Goal: Task Accomplishment & Management: Complete application form

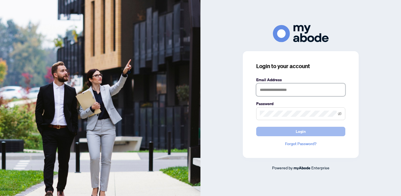
type input "**********"
click at [290, 131] on button "Login" at bounding box center [300, 131] width 89 height 9
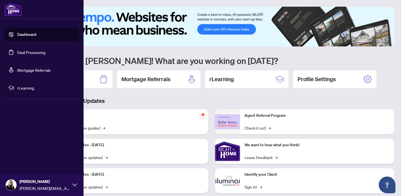
click at [17, 52] on link "Deal Processing" at bounding box center [31, 52] width 28 height 5
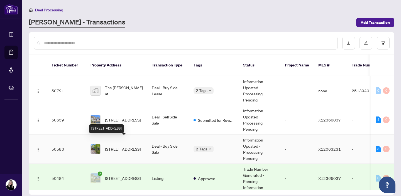
click at [110, 146] on span "31 MORNING FLIGHT Crt, Calabogie, Ontario K0J 1H0, Canada" at bounding box center [123, 149] width 36 height 6
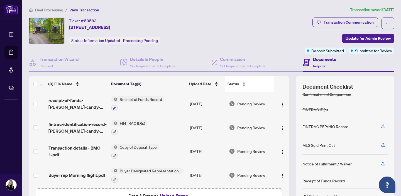
scroll to position [36, 0]
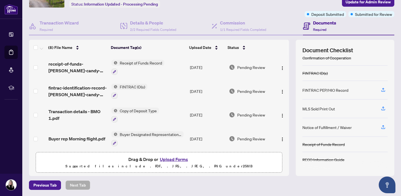
click at [176, 160] on button "Upload Forms" at bounding box center [173, 159] width 31 height 7
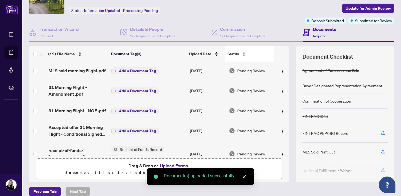
scroll to position [30, 0]
click at [139, 71] on span "Add a Document Tag" at bounding box center [137, 71] width 37 height 4
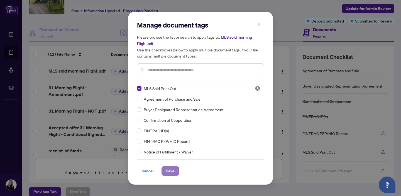
click at [169, 170] on span "Save" at bounding box center [170, 171] width 9 height 9
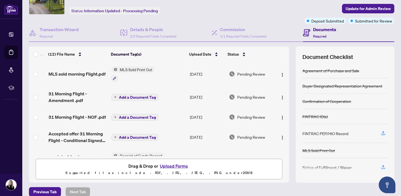
scroll to position [0, 0]
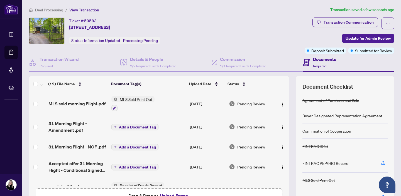
click at [130, 126] on span "Add a Document Tag" at bounding box center [137, 127] width 37 height 4
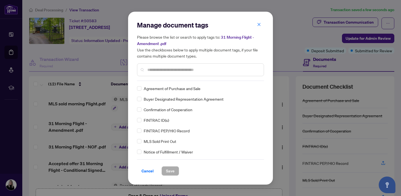
click at [148, 69] on input "text" at bounding box center [203, 70] width 112 height 6
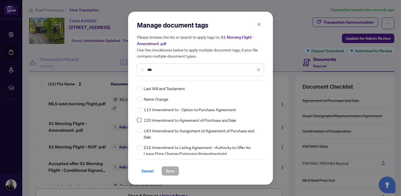
type input "***"
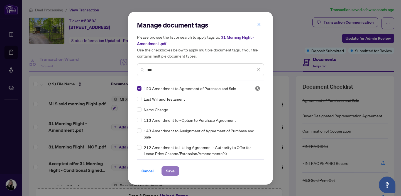
click at [172, 169] on span "Save" at bounding box center [170, 171] width 9 height 9
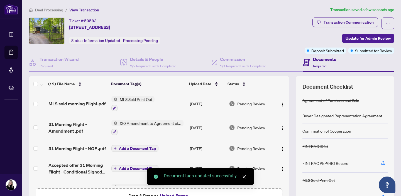
click at [129, 148] on span "Add a Document Tag" at bounding box center [137, 149] width 37 height 4
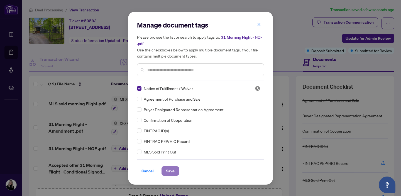
click at [171, 172] on span "Save" at bounding box center [170, 171] width 9 height 9
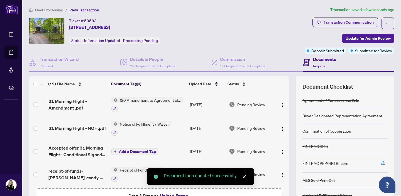
scroll to position [32, 0]
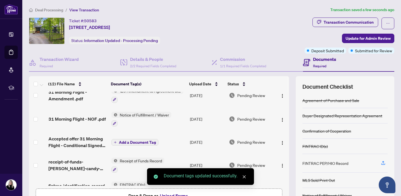
click at [135, 142] on span "Add a Document Tag" at bounding box center [137, 142] width 37 height 4
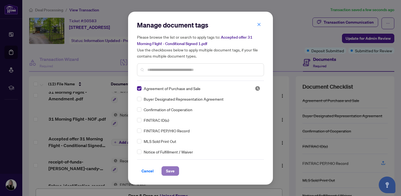
click at [173, 172] on span "Save" at bounding box center [170, 171] width 9 height 9
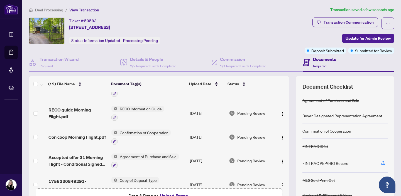
scroll to position [182, 0]
click at [280, 159] on img "button" at bounding box center [282, 161] width 4 height 4
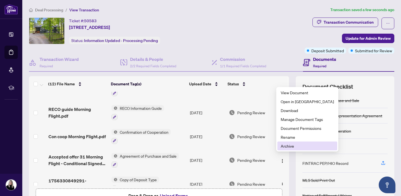
click at [287, 145] on span "Archive" at bounding box center [306, 146] width 53 height 6
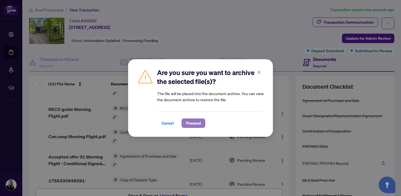
click at [197, 125] on span "Proceed" at bounding box center [193, 123] width 15 height 9
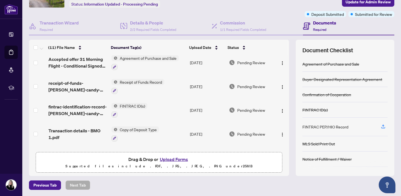
scroll to position [70, 0]
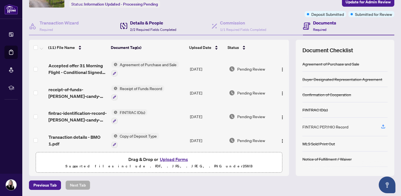
click at [142, 24] on h4 "Details & People" at bounding box center [153, 22] width 46 height 7
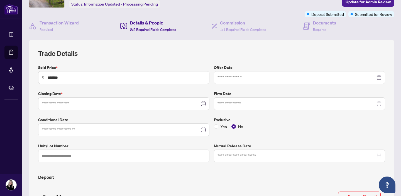
type input "**********"
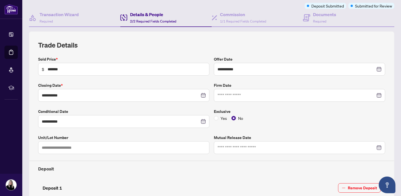
scroll to position [47, 0]
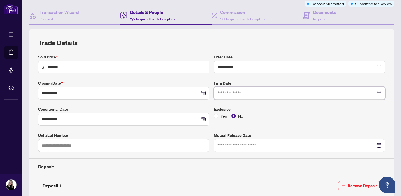
click at [235, 93] on input at bounding box center [296, 93] width 158 height 6
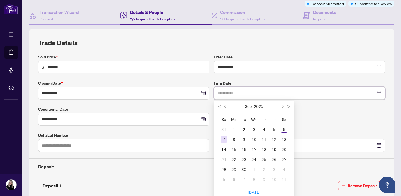
type input "**********"
click at [222, 150] on div "14" at bounding box center [223, 149] width 7 height 7
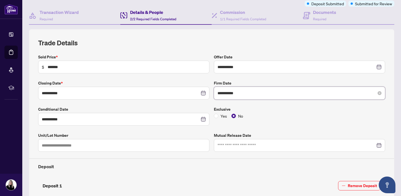
click at [230, 92] on input "**********" at bounding box center [296, 93] width 158 height 6
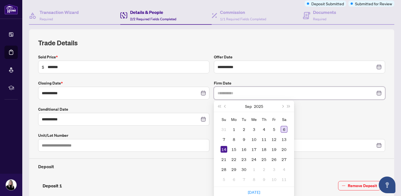
type input "**********"
click at [285, 128] on div "6" at bounding box center [283, 129] width 7 height 7
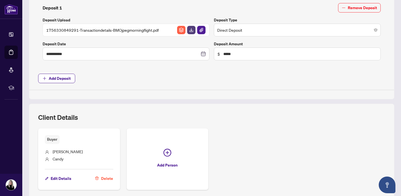
scroll to position [227, 0]
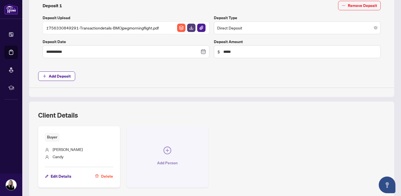
click at [167, 151] on icon "plus-circle" at bounding box center [167, 150] width 3 height 3
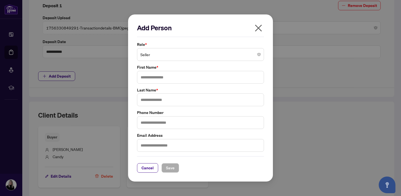
click at [163, 55] on span "Seller" at bounding box center [200, 54] width 120 height 11
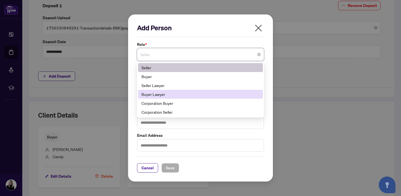
click at [155, 94] on div "Buyer Lawyer" at bounding box center [200, 94] width 118 height 6
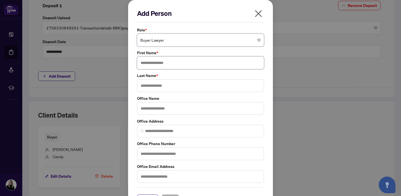
click at [152, 64] on input "text" at bounding box center [200, 62] width 127 height 13
type input "******"
click at [145, 85] on input "text" at bounding box center [200, 85] width 127 height 13
type input "*******"
click at [143, 111] on input "text" at bounding box center [200, 108] width 127 height 13
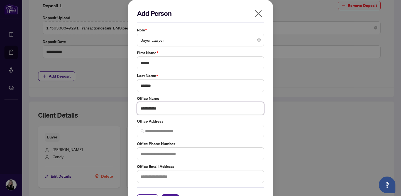
type input "**********"
click at [147, 154] on input "text" at bounding box center [200, 153] width 127 height 13
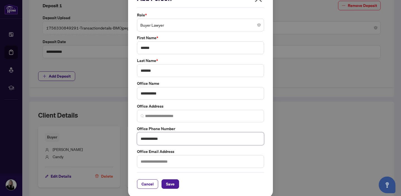
scroll to position [15, 0]
type input "**********"
click at [144, 163] on input "text" at bounding box center [200, 161] width 127 height 13
type input "**********"
click at [171, 182] on span "Save" at bounding box center [170, 183] width 9 height 9
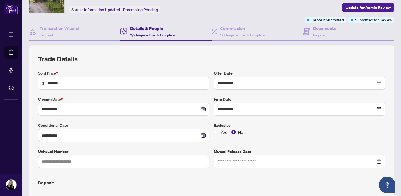
scroll to position [0, 0]
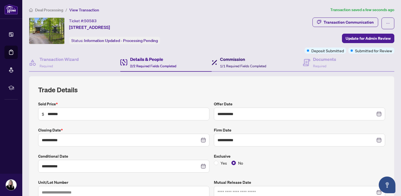
click at [238, 60] on h4 "Commission" at bounding box center [243, 59] width 46 height 7
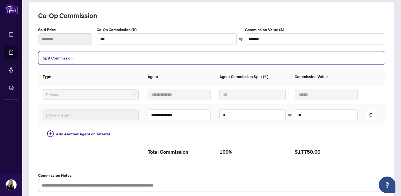
scroll to position [84, 0]
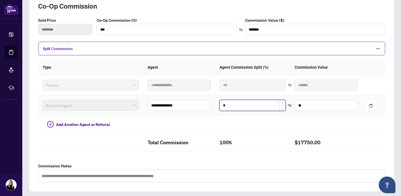
click at [228, 104] on input "*" at bounding box center [252, 105] width 66 height 11
click at [210, 47] on span "Split Commission" at bounding box center [207, 48] width 329 height 6
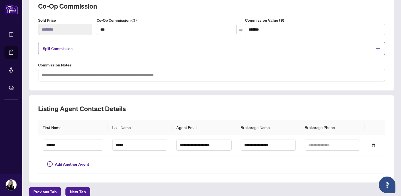
click at [210, 47] on span "Split Commission" at bounding box center [207, 48] width 329 height 6
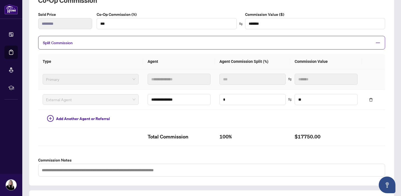
scroll to position [94, 0]
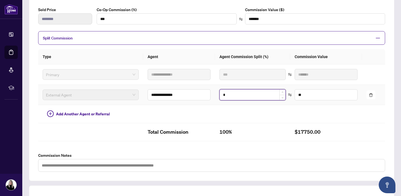
click at [224, 94] on input "*" at bounding box center [252, 95] width 66 height 11
type input "*"
type input "**"
type input "*******"
type input "****"
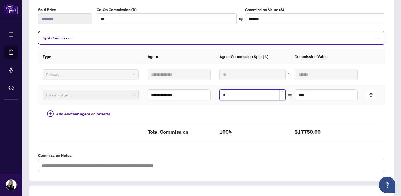
type input "**"
type input "*********"
type input "**"
type input "********"
type input "**"
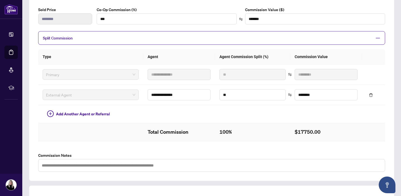
click at [260, 138] on td "100%" at bounding box center [252, 132] width 75 height 18
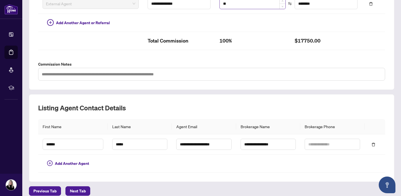
scroll to position [191, 0]
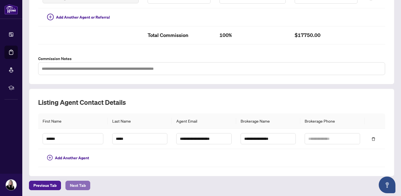
click at [78, 186] on span "Next Tab" at bounding box center [78, 185] width 16 height 9
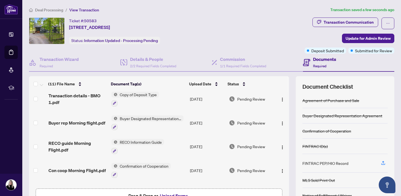
scroll to position [146, 0]
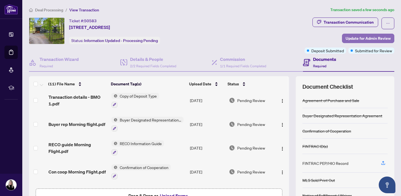
click at [364, 38] on span "Update for Admin Review" at bounding box center [367, 38] width 45 height 9
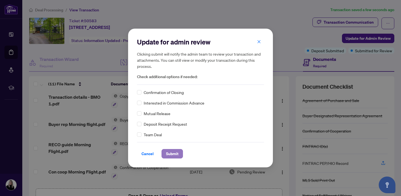
click at [176, 153] on span "Submit" at bounding box center [172, 153] width 13 height 9
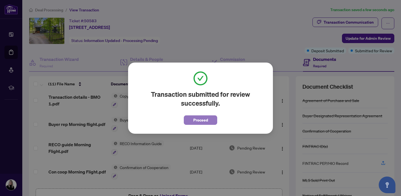
click at [205, 120] on span "Proceed" at bounding box center [200, 120] width 15 height 9
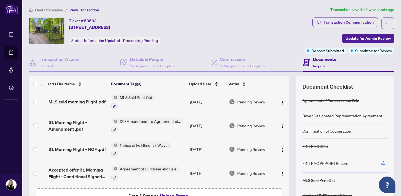
scroll to position [0, 0]
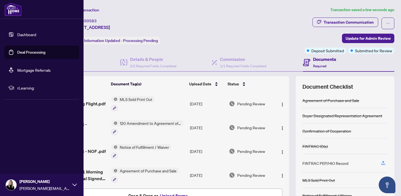
click at [26, 53] on link "Deal Processing" at bounding box center [31, 52] width 28 height 5
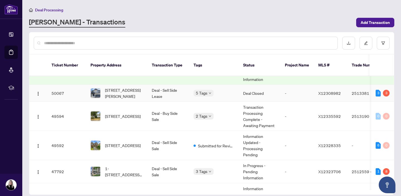
scroll to position [109, 0]
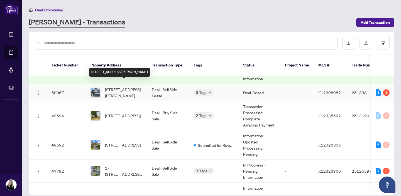
click at [121, 88] on span "186 Lynn Coulter St, Ottawa, Ontario K2J 7B9, Canada" at bounding box center [124, 93] width 38 height 12
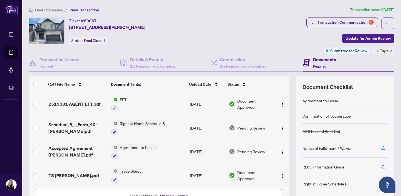
click at [125, 100] on span "EFT" at bounding box center [122, 100] width 11 height 6
click at [76, 103] on span "2513381 AGENT EFT.pdf" at bounding box center [74, 104] width 52 height 7
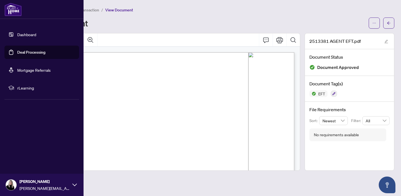
click at [24, 52] on link "Deal Processing" at bounding box center [31, 52] width 28 height 5
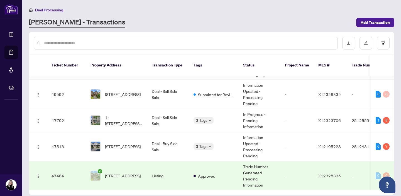
scroll to position [160, 0]
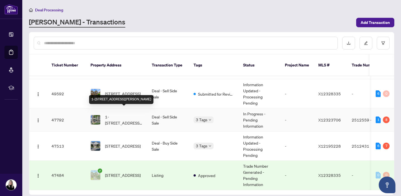
click at [127, 114] on span "1-575 Old St Patrick St, Ottawa, Ontario K1N 9H5, Canada" at bounding box center [124, 120] width 38 height 12
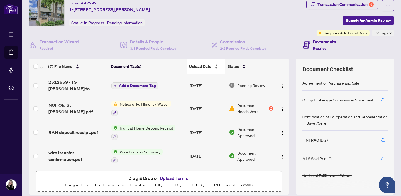
scroll to position [18, 0]
click at [246, 107] on span "Document Needs Work" at bounding box center [252, 108] width 30 height 12
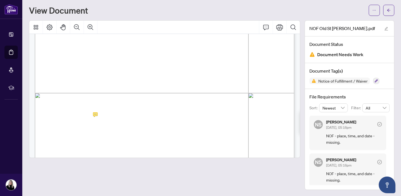
scroll to position [158, 0]
click at [388, 9] on icon "arrow-left" at bounding box center [388, 10] width 4 height 4
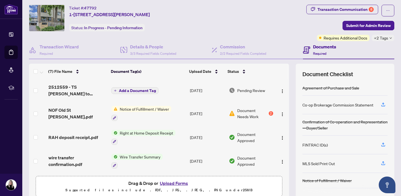
click at [174, 182] on button "Upload Forms" at bounding box center [173, 183] width 31 height 7
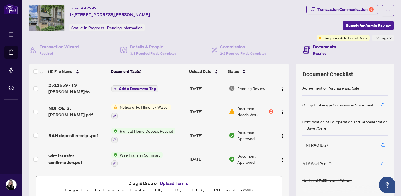
scroll to position [26, 0]
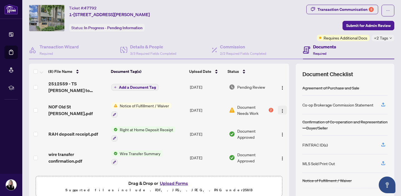
click at [281, 109] on img "button" at bounding box center [282, 111] width 4 height 4
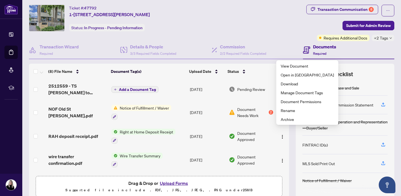
scroll to position [0, 0]
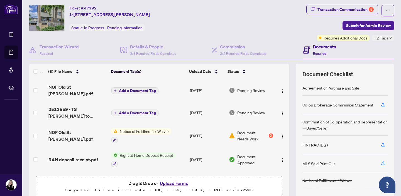
click at [128, 89] on span "Add a Document Tag" at bounding box center [137, 91] width 37 height 4
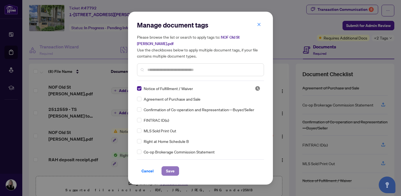
click at [170, 167] on span "Save" at bounding box center [170, 171] width 9 height 9
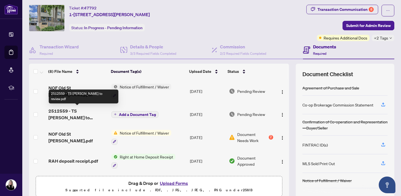
click at [73, 108] on span "2512559 - TS Carolyn to review.pdf" at bounding box center [77, 114] width 58 height 13
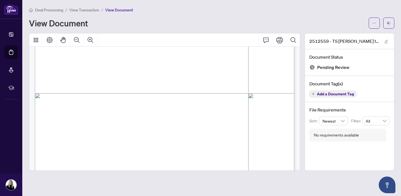
scroll to position [173, 0]
click at [279, 40] on icon "Print" at bounding box center [279, 40] width 7 height 6
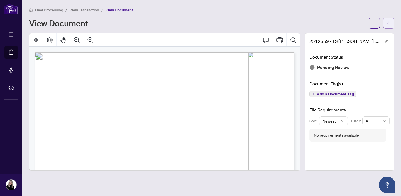
click at [387, 21] on icon "arrow-left" at bounding box center [388, 23] width 4 height 4
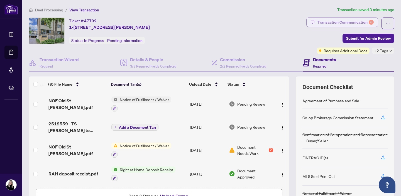
click at [343, 21] on div "Transaction Communication 8" at bounding box center [345, 22] width 56 height 9
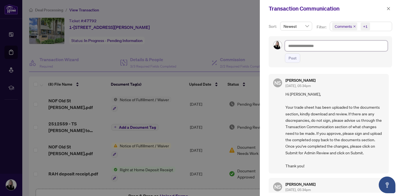
click at [297, 45] on textarea at bounding box center [336, 46] width 103 height 11
type textarea "*"
type textarea "**"
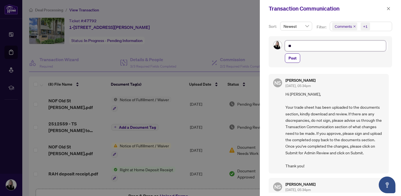
type textarea "***"
type textarea "*****"
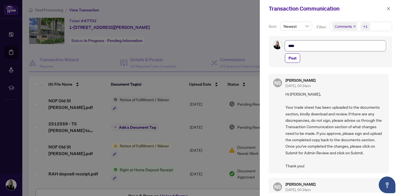
type textarea "*****"
type textarea "******"
type textarea "*******"
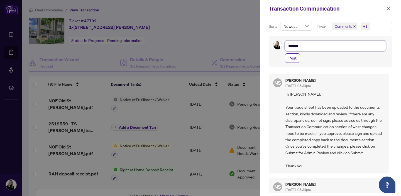
type textarea "*******"
type textarea "*********"
type textarea "**********"
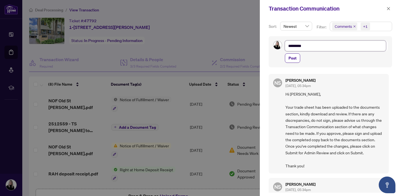
type textarea "**********"
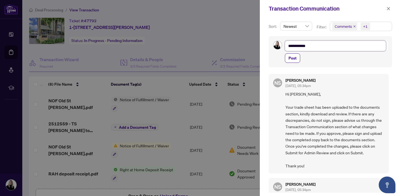
type textarea "**********"
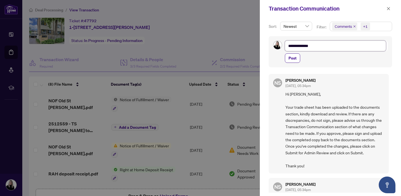
type textarea "**********"
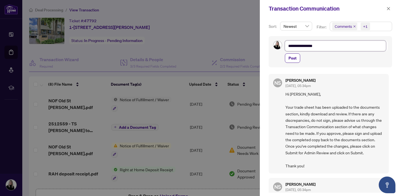
type textarea "**********"
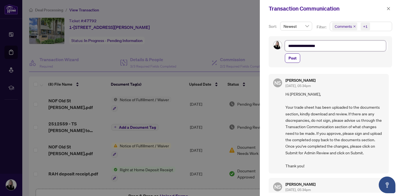
type textarea "**********"
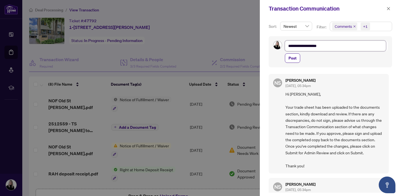
type textarea "**********"
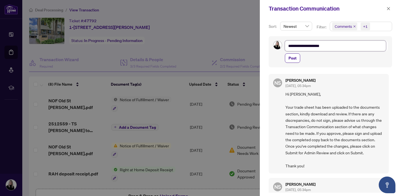
type textarea "**********"
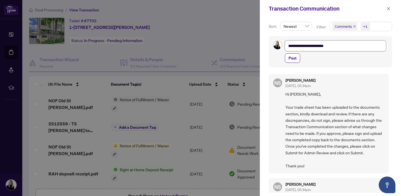
type textarea "**********"
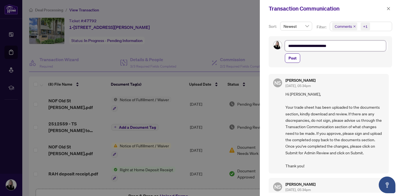
type textarea "**********"
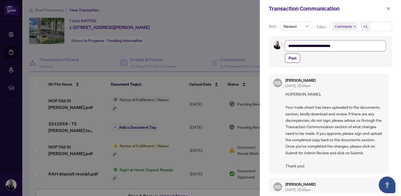
type textarea "**********"
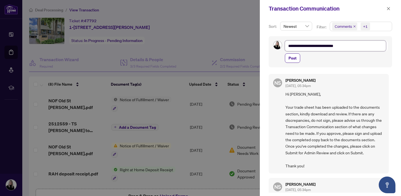
type textarea "**********"
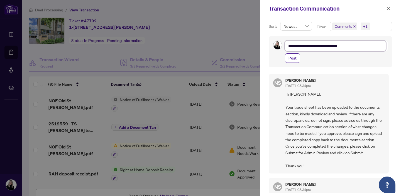
type textarea "**********"
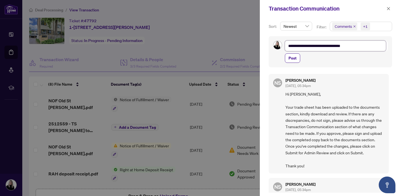
type textarea "**********"
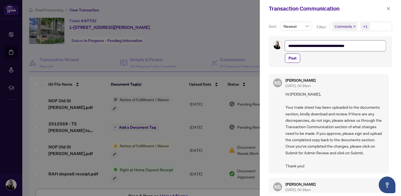
type textarea "**********"
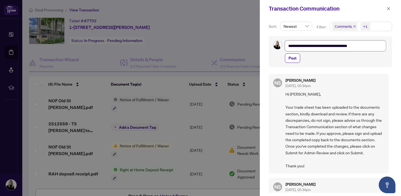
type textarea "**********"
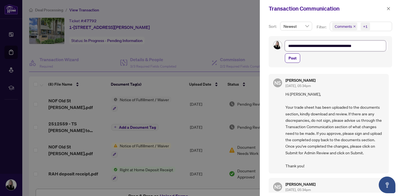
type textarea "**********"
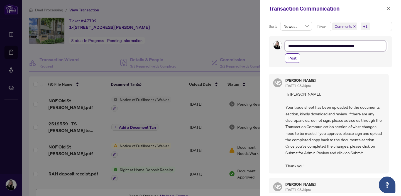
type textarea "**********"
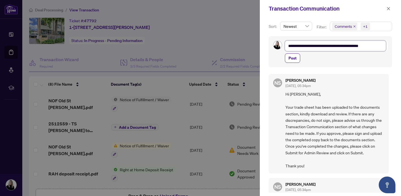
type textarea "**********"
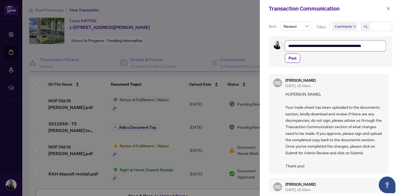
type textarea "**********"
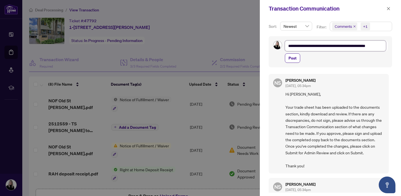
type textarea "**********"
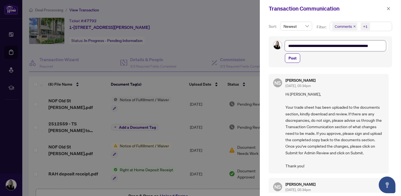
type textarea "**********"
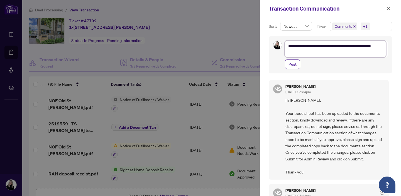
type textarea "**********"
click at [292, 65] on span "Post" at bounding box center [292, 64] width 8 height 9
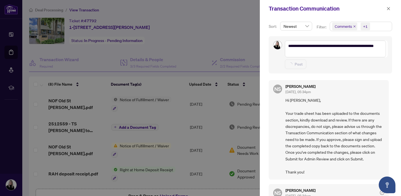
type textarea "**********"
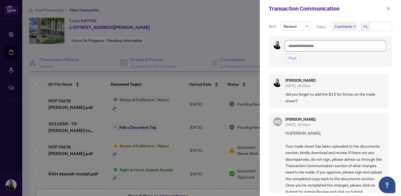
click at [294, 45] on textarea at bounding box center [335, 46] width 101 height 11
type textarea "*"
type textarea "**"
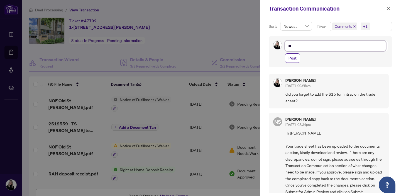
type textarea "***"
type textarea "*****"
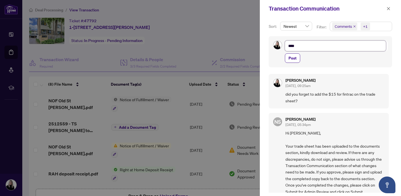
type textarea "*****"
type textarea "******"
type textarea "*******"
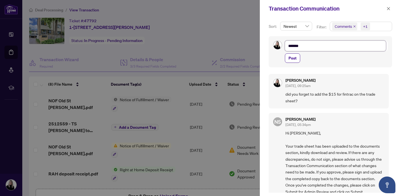
type textarea "*******"
type textarea "*********"
type textarea "**********"
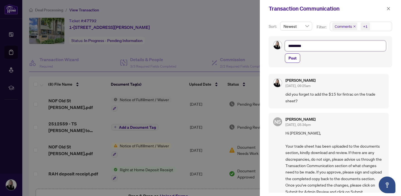
type textarea "**********"
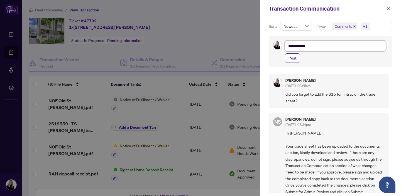
type textarea "**********"
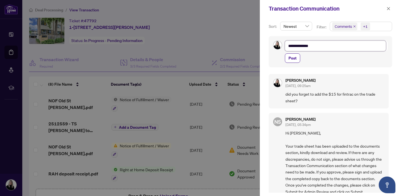
type textarea "**********"
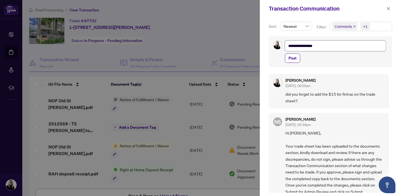
type textarea "**********"
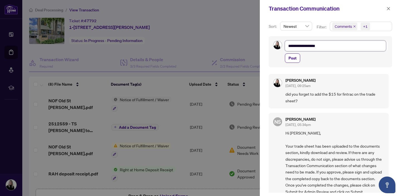
type textarea "**********"
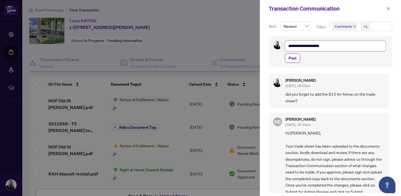
type textarea "**********"
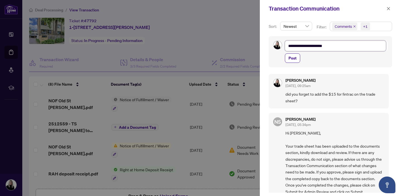
type textarea "**********"
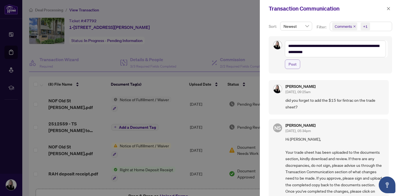
click at [292, 66] on span "Post" at bounding box center [292, 64] width 8 height 9
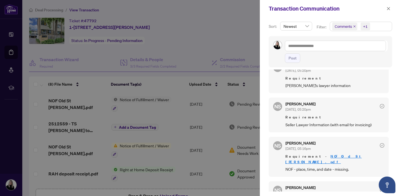
scroll to position [369, 0]
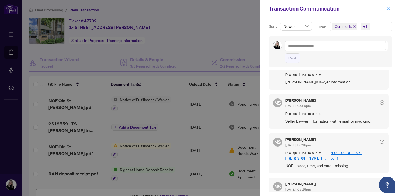
click at [387, 9] on icon "close" at bounding box center [388, 8] width 3 height 3
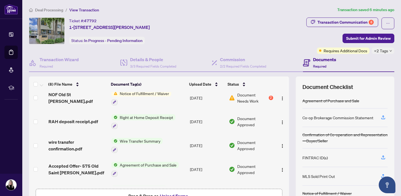
scroll to position [69, 0]
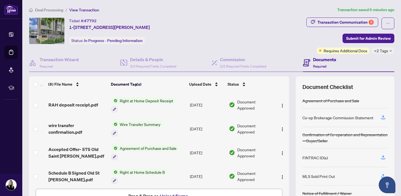
click at [157, 192] on span "Drag & Drop or Upload Forms" at bounding box center [158, 195] width 61 height 7
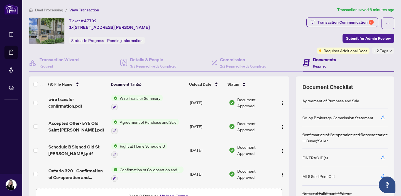
scroll to position [37, 0]
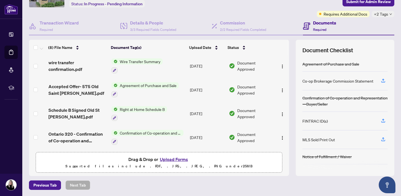
click at [171, 160] on button "Upload Forms" at bounding box center [173, 159] width 31 height 7
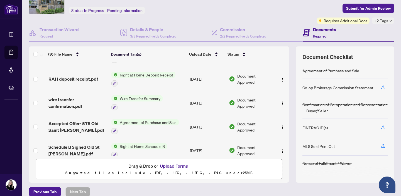
scroll to position [88, 0]
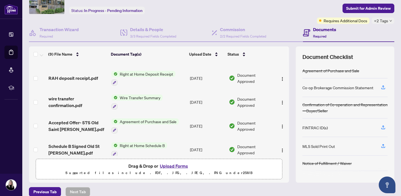
click at [172, 166] on button "Upload Forms" at bounding box center [173, 165] width 31 height 7
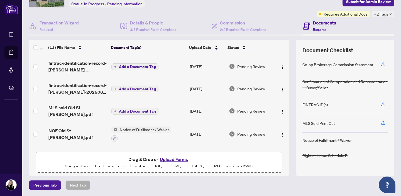
scroll to position [31, 0]
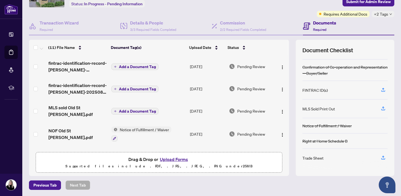
click at [136, 65] on span "Add a Document Tag" at bounding box center [137, 67] width 37 height 4
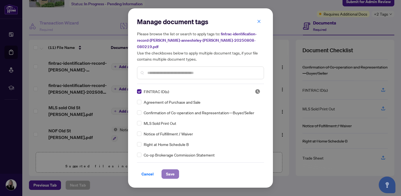
click at [174, 171] on span "Save" at bounding box center [170, 174] width 9 height 9
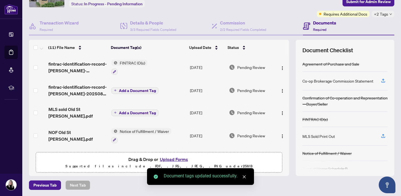
click at [130, 89] on span "Add a Document Tag" at bounding box center [137, 91] width 37 height 4
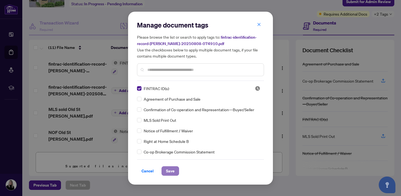
click at [170, 171] on span "Save" at bounding box center [170, 171] width 9 height 9
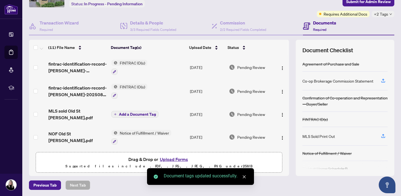
click at [129, 112] on span "Add a Document Tag" at bounding box center [137, 114] width 37 height 4
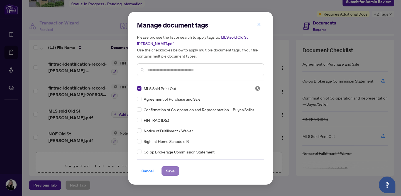
click at [170, 171] on span "Save" at bounding box center [170, 171] width 9 height 9
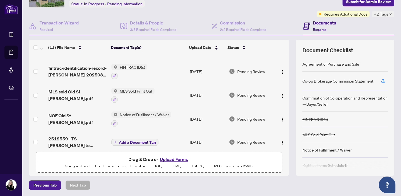
scroll to position [0, 0]
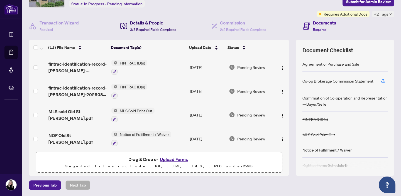
click at [153, 22] on h4 "Details & People" at bounding box center [153, 22] width 46 height 7
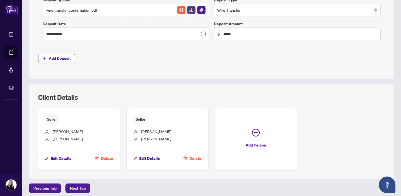
scroll to position [274, 0]
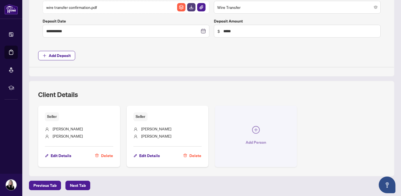
click at [254, 140] on span "Add Person" at bounding box center [255, 142] width 21 height 9
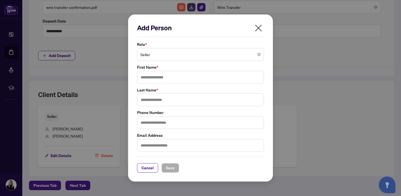
click at [184, 58] on span "Seller" at bounding box center [200, 54] width 120 height 11
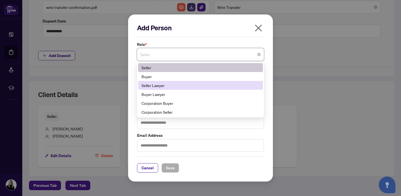
click at [171, 85] on div "Seller Lawyer" at bounding box center [200, 85] width 118 height 6
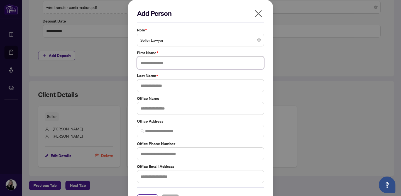
click at [160, 62] on input "text" at bounding box center [200, 62] width 127 height 13
click at [149, 88] on input "text" at bounding box center [200, 85] width 127 height 13
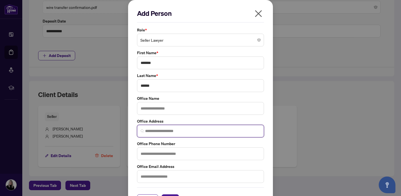
click at [145, 130] on input "search" at bounding box center [202, 131] width 115 height 6
paste input "**********"
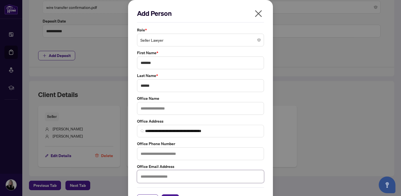
click at [142, 175] on input "text" at bounding box center [200, 176] width 127 height 13
paste input "**********"
click at [149, 154] on input "text" at bounding box center [200, 153] width 127 height 13
click at [142, 154] on input "text" at bounding box center [200, 153] width 127 height 13
paste input "**********"
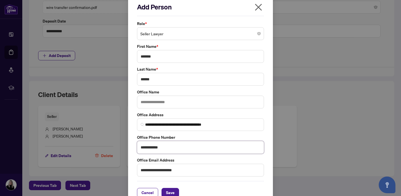
scroll to position [17, 0]
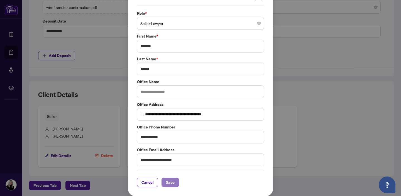
click at [171, 182] on span "Save" at bounding box center [170, 182] width 9 height 9
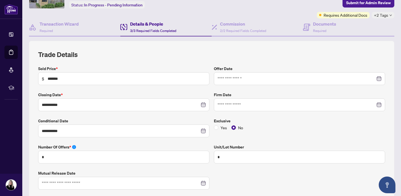
scroll to position [0, 0]
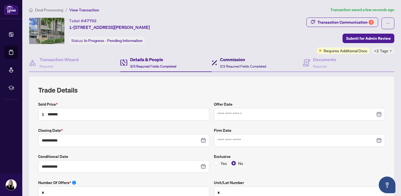
click at [238, 58] on h4 "Commission" at bounding box center [243, 59] width 46 height 7
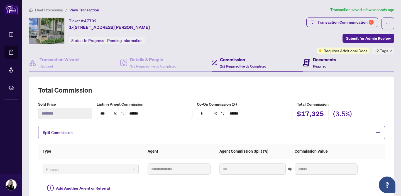
click at [324, 60] on h4 "Documents" at bounding box center [324, 59] width 23 height 7
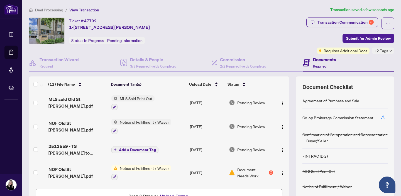
scroll to position [47, 0]
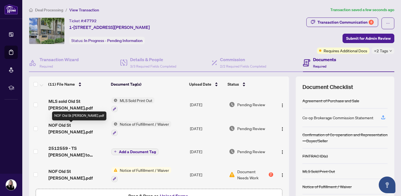
click at [76, 128] on span "NOF Old St [PERSON_NAME].pdf" at bounding box center [77, 128] width 58 height 13
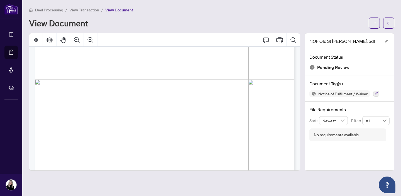
scroll to position [520, 0]
click at [389, 21] on icon "arrow-left" at bounding box center [388, 23] width 4 height 4
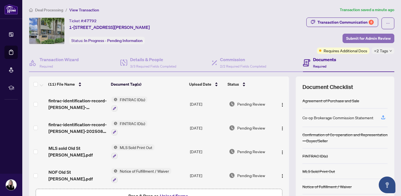
click at [361, 38] on span "Submit for Admin Review" at bounding box center [368, 38] width 45 height 9
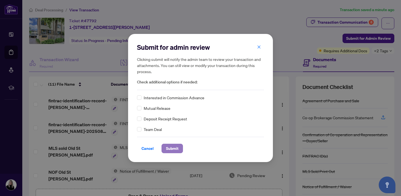
click at [175, 146] on span "Submit" at bounding box center [172, 148] width 13 height 9
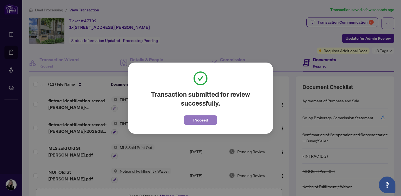
click at [202, 119] on span "Proceed" at bounding box center [200, 120] width 15 height 9
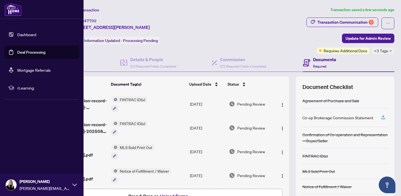
click at [17, 52] on link "Deal Processing" at bounding box center [31, 52] width 28 height 5
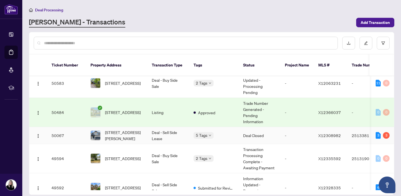
scroll to position [63, 0]
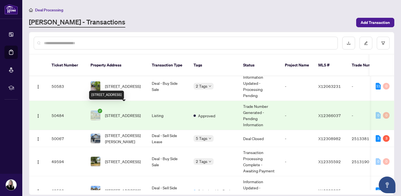
click at [124, 112] on span "12 Ealing St, Ottawa, Ontario K2W 1E4, Canada" at bounding box center [123, 115] width 36 height 6
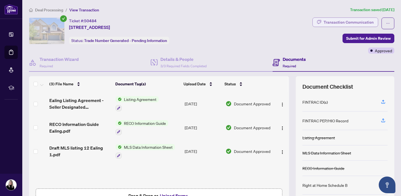
click at [349, 23] on div "Transaction Communication" at bounding box center [348, 22] width 50 height 9
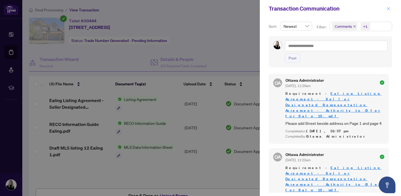
click at [389, 8] on icon "close" at bounding box center [388, 8] width 3 height 3
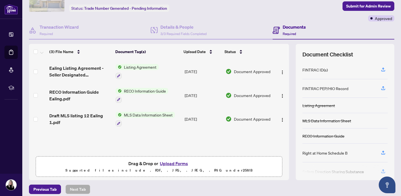
scroll to position [33, 0]
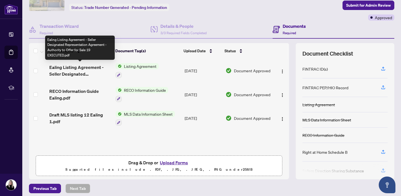
click at [66, 69] on span "Ealing Listing Agreement - Seller Designated Representation Agreement - Authori…" at bounding box center [80, 70] width 62 height 13
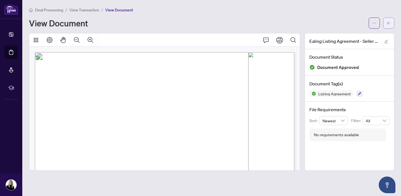
click at [389, 21] on icon "arrow-left" at bounding box center [388, 23] width 4 height 4
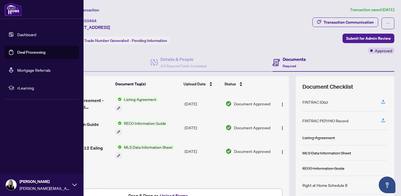
click at [21, 50] on link "Deal Processing" at bounding box center [31, 52] width 28 height 5
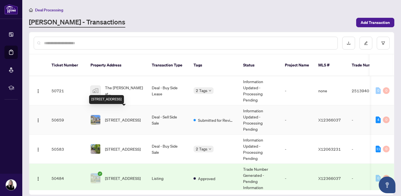
click at [118, 117] on span "12 Ealing St, Ottawa, Ontario K2W 1E4, Canada" at bounding box center [123, 120] width 36 height 6
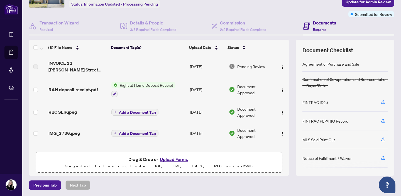
click at [174, 159] on button "Upload Forms" at bounding box center [173, 159] width 31 height 7
click at [172, 159] on button "Upload Forms" at bounding box center [173, 159] width 31 height 7
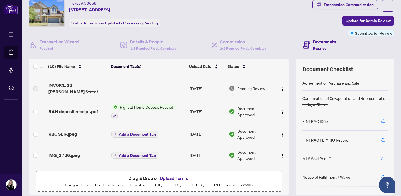
scroll to position [42, 0]
click at [133, 132] on span "Add a Document Tag" at bounding box center [137, 134] width 37 height 4
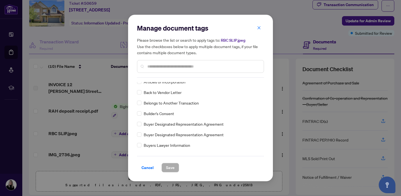
scroll to position [165, 0]
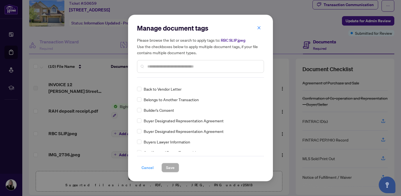
click at [148, 168] on span "Cancel" at bounding box center [147, 167] width 12 height 9
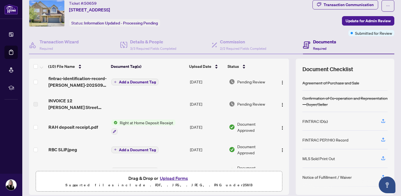
scroll to position [0, 0]
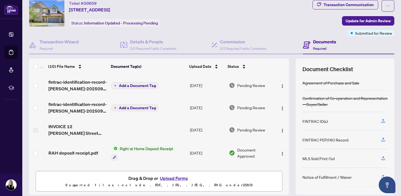
click at [134, 84] on span "Add a Document Tag" at bounding box center [137, 86] width 37 height 4
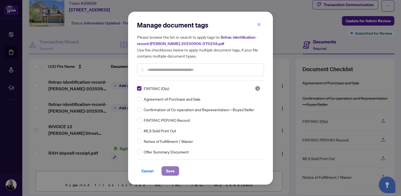
click at [171, 168] on span "Save" at bounding box center [170, 171] width 9 height 9
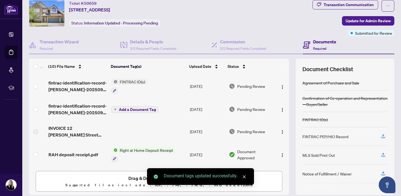
click at [130, 108] on span "Add a Document Tag" at bounding box center [137, 110] width 37 height 4
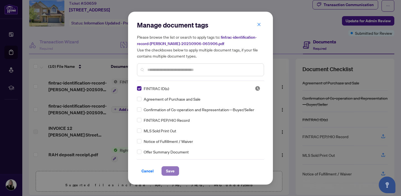
click at [170, 171] on span "Save" at bounding box center [170, 171] width 9 height 9
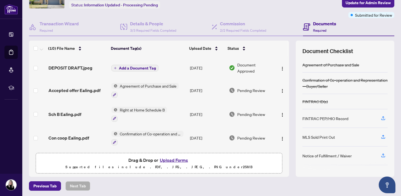
scroll to position [36, 0]
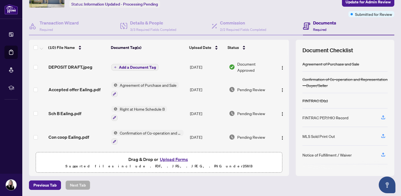
click at [176, 160] on button "Upload Forms" at bounding box center [173, 159] width 31 height 7
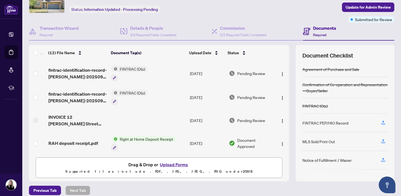
scroll to position [0, 0]
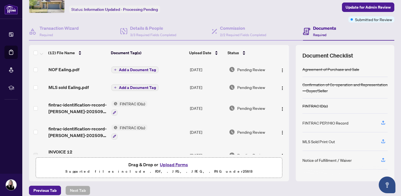
click at [143, 69] on span "Add a Document Tag" at bounding box center [137, 70] width 37 height 4
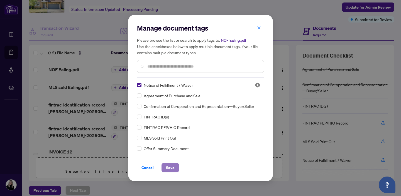
click at [170, 165] on span "Save" at bounding box center [170, 167] width 9 height 9
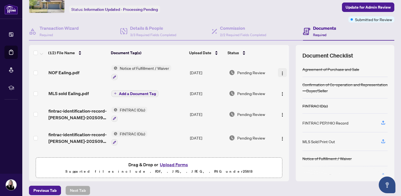
click at [281, 71] on img "button" at bounding box center [282, 73] width 4 height 4
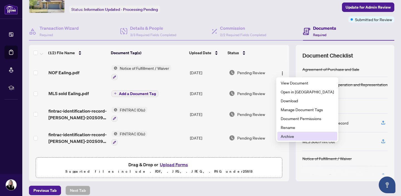
click at [288, 136] on span "Archive" at bounding box center [306, 136] width 53 height 6
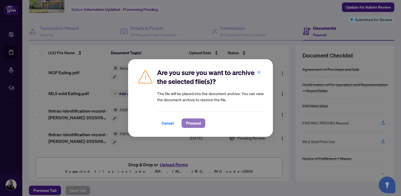
click at [203, 122] on button "Proceed" at bounding box center [193, 123] width 24 height 9
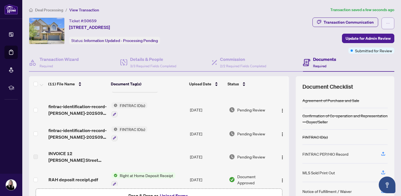
click at [386, 23] on icon "ellipsis" at bounding box center [388, 23] width 4 height 4
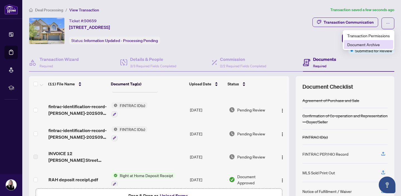
click at [370, 46] on span "Document Archive" at bounding box center [368, 44] width 43 height 6
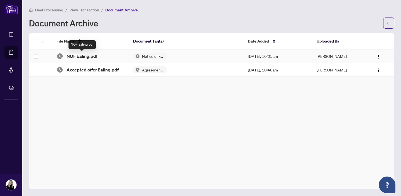
click at [82, 56] on span "NOF Ealing.pdf" at bounding box center [81, 56] width 31 height 7
click at [378, 55] on img "button" at bounding box center [378, 57] width 4 height 4
click at [371, 65] on span "Restore File" at bounding box center [367, 67] width 21 height 6
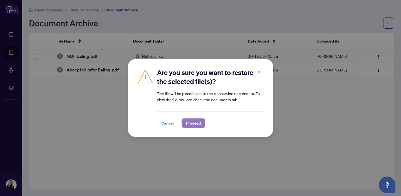
click at [193, 123] on span "Proceed" at bounding box center [193, 123] width 15 height 9
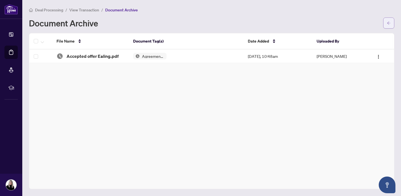
click at [385, 23] on button "button" at bounding box center [388, 23] width 11 height 11
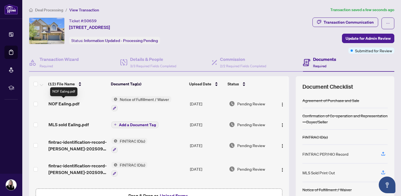
click at [68, 104] on span "NOF Ealing.pdf" at bounding box center [63, 103] width 31 height 7
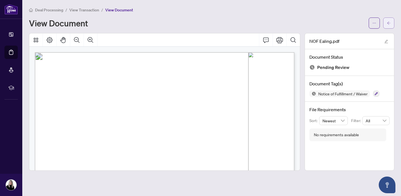
click at [388, 24] on icon "arrow-left" at bounding box center [388, 22] width 3 height 3
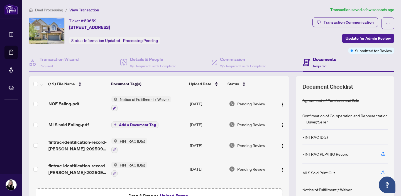
click at [130, 124] on span "Add a Document Tag" at bounding box center [137, 125] width 37 height 4
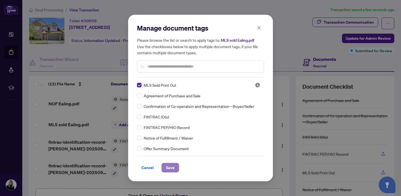
click at [171, 168] on span "Save" at bounding box center [170, 167] width 9 height 9
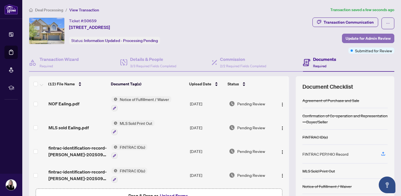
click at [363, 36] on span "Update for Admin Review" at bounding box center [367, 38] width 45 height 9
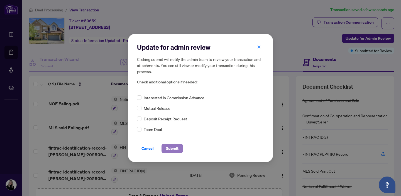
click at [171, 147] on span "Submit" at bounding box center [172, 148] width 13 height 9
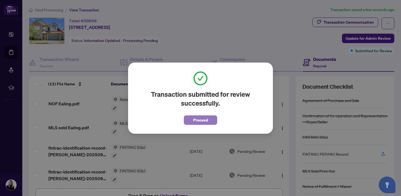
click at [212, 120] on button "Proceed" at bounding box center [200, 119] width 33 height 9
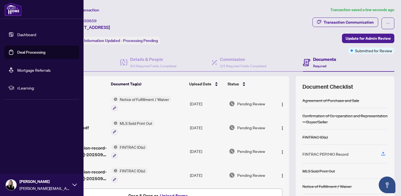
click at [28, 52] on link "Deal Processing" at bounding box center [31, 52] width 28 height 5
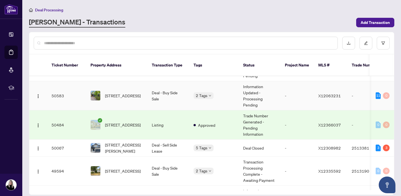
scroll to position [55, 0]
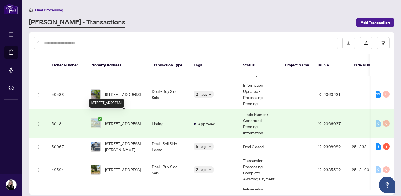
click at [116, 120] on span "12 Ealing St, Ottawa, Ontario K2W 1E4, Canada" at bounding box center [123, 123] width 36 height 6
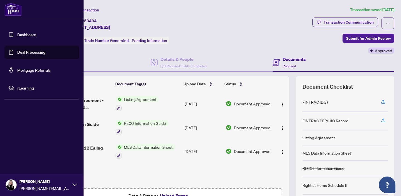
click at [17, 53] on link "Deal Processing" at bounding box center [31, 52] width 28 height 5
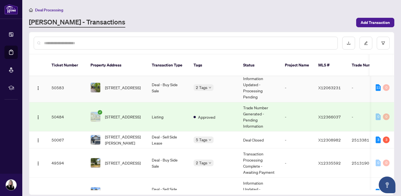
scroll to position [62, 0]
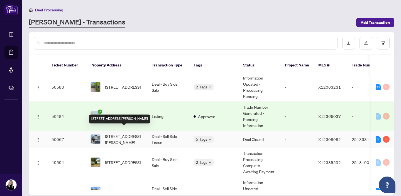
click at [125, 133] on span "186 Lynn Coulter St, Ottawa, Ontario K2J 7B9, Canada" at bounding box center [124, 139] width 38 height 12
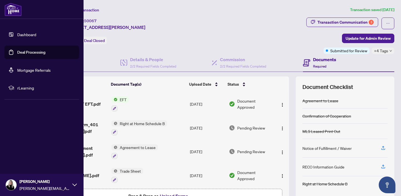
click at [27, 52] on link "Deal Processing" at bounding box center [31, 52] width 28 height 5
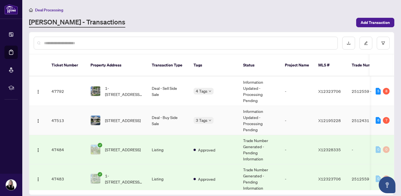
scroll to position [192, 0]
click at [123, 117] on span "48 Edenvale Dr, Ottawa, Ontario K2K 0A3, Canada" at bounding box center [123, 120] width 36 height 6
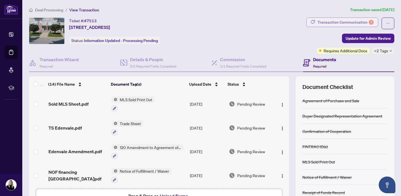
click at [340, 22] on div "Transaction Communication 7" at bounding box center [345, 22] width 56 height 9
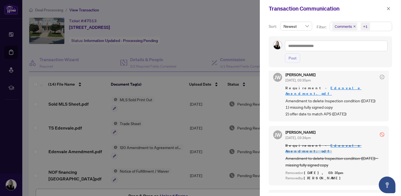
scroll to position [260, 0]
click at [218, 41] on div at bounding box center [200, 98] width 401 height 196
click at [387, 8] on icon "close" at bounding box center [388, 8] width 3 height 3
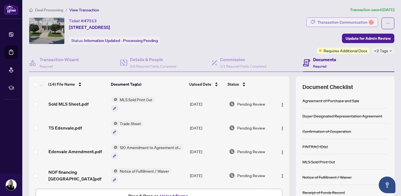
click at [353, 20] on div "Transaction Communication 7" at bounding box center [345, 22] width 56 height 9
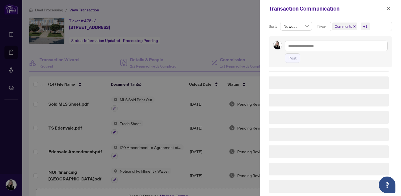
scroll to position [0, 0]
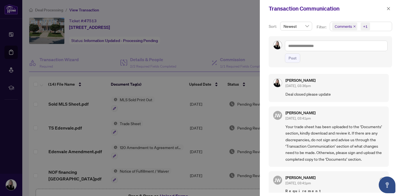
click at [351, 27] on span "Comments" at bounding box center [344, 27] width 25 height 8
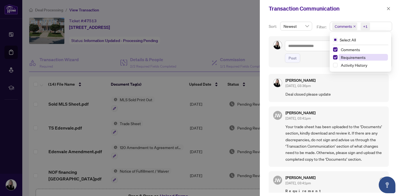
click at [350, 58] on span "Requirements" at bounding box center [352, 57] width 25 height 5
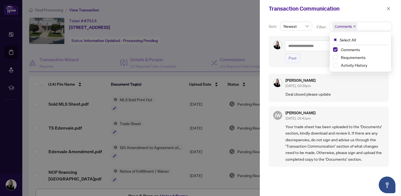
scroll to position [1, 0]
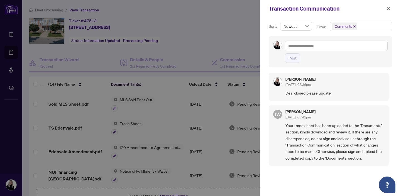
click at [219, 111] on div at bounding box center [200, 98] width 401 height 196
click at [387, 9] on icon "close" at bounding box center [388, 9] width 4 height 4
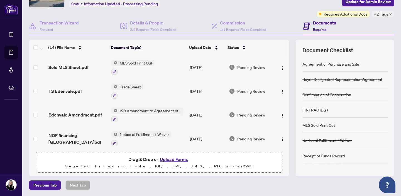
scroll to position [0, 0]
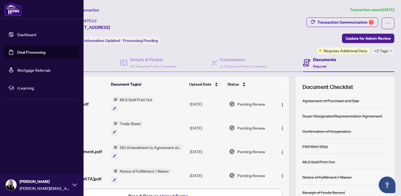
click at [26, 51] on link "Deal Processing" at bounding box center [31, 52] width 28 height 5
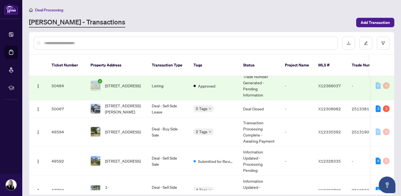
scroll to position [93, 0]
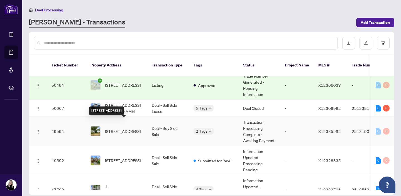
click at [121, 128] on span "1370 Sault St, Ottawa, Ontario K1E 1G9, Canada" at bounding box center [123, 131] width 36 height 6
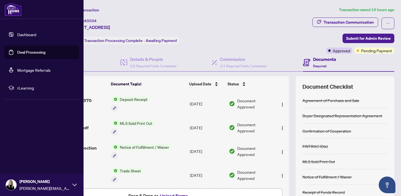
click at [26, 51] on link "Deal Processing" at bounding box center [31, 52] width 28 height 5
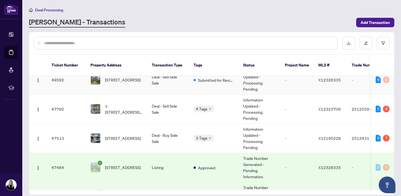
scroll to position [176, 0]
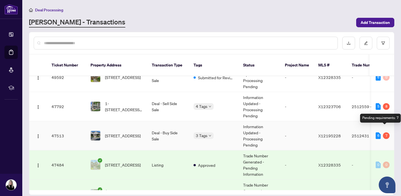
click at [384, 132] on div "7" at bounding box center [385, 135] width 7 height 7
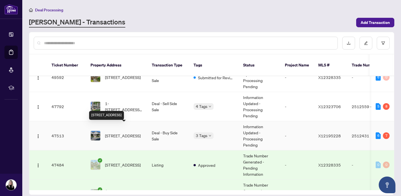
click at [117, 133] on span "48 Edenvale Dr, Ottawa, Ontario K2K 0A3, Canada" at bounding box center [123, 136] width 36 height 6
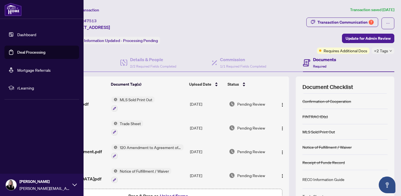
click at [17, 52] on link "Deal Processing" at bounding box center [31, 52] width 28 height 5
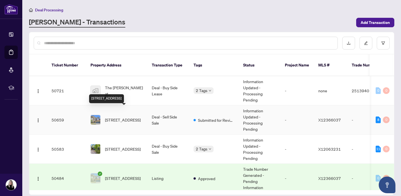
scroll to position [8, 0]
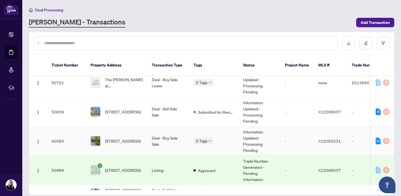
click at [119, 138] on span "31 MORNING FLIGHT Crt, Calabogie, Ontario K0J 1H0, Canada" at bounding box center [123, 141] width 36 height 6
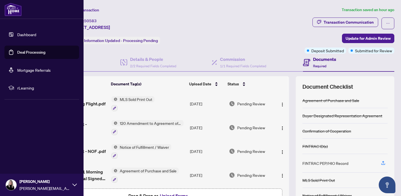
click at [19, 51] on link "Deal Processing" at bounding box center [31, 52] width 28 height 5
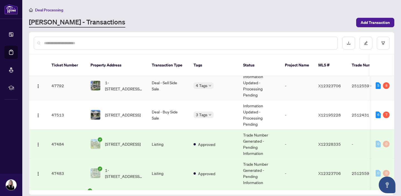
scroll to position [198, 0]
click at [120, 112] on span "48 Edenvale Dr, Ottawa, Ontario K2K 0A3, Canada" at bounding box center [123, 115] width 36 height 6
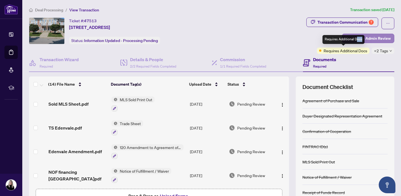
drag, startPoint x: 356, startPoint y: 39, endPoint x: 364, endPoint y: 40, distance: 8.2
click at [362, 40] on div "Requires Additional Docs" at bounding box center [343, 39] width 42 height 9
click at [364, 38] on span "Update for Admin Review" at bounding box center [367, 38] width 45 height 9
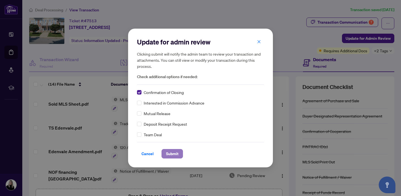
click at [173, 153] on span "Submit" at bounding box center [172, 153] width 13 height 9
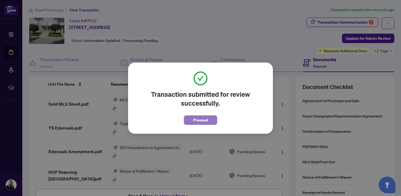
click at [194, 119] on span "Proceed" at bounding box center [200, 120] width 15 height 9
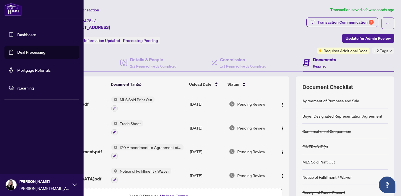
click at [23, 51] on link "Deal Processing" at bounding box center [31, 52] width 28 height 5
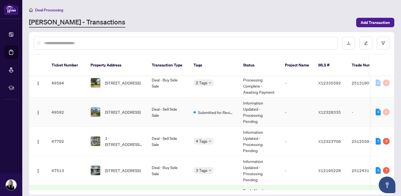
scroll to position [142, 0]
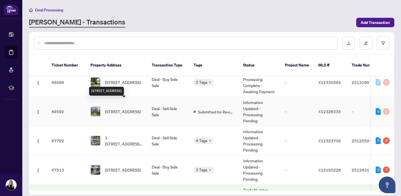
click at [124, 108] on span "77 Flowertree Cres, Ottawa, Ontario K2M 2R7, Canada" at bounding box center [123, 111] width 36 height 6
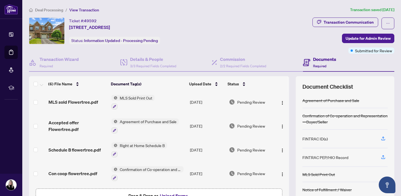
scroll to position [36, 0]
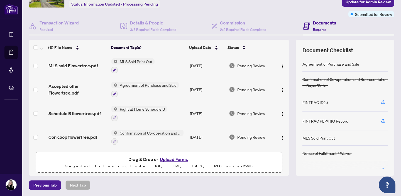
click at [179, 157] on button "Upload Forms" at bounding box center [173, 159] width 31 height 7
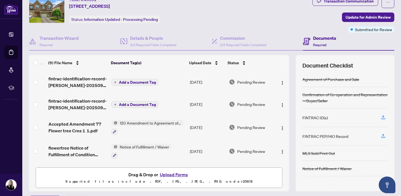
scroll to position [0, 0]
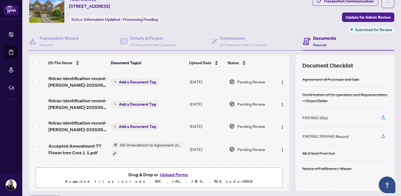
click at [150, 80] on span "Add a Document Tag" at bounding box center [137, 82] width 37 height 4
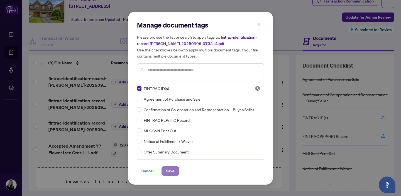
click at [169, 169] on span "Save" at bounding box center [170, 171] width 9 height 9
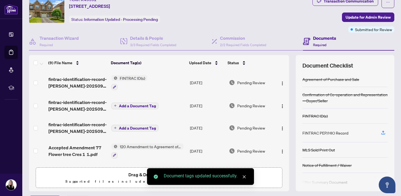
click at [129, 105] on span "Add a Document Tag" at bounding box center [137, 106] width 37 height 4
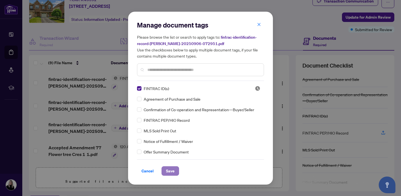
click at [168, 170] on span "Save" at bounding box center [170, 171] width 9 height 9
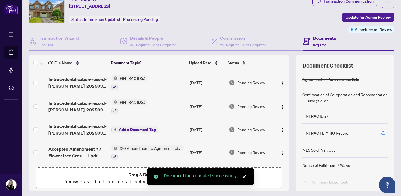
click at [137, 128] on span "Add a Document Tag" at bounding box center [137, 130] width 37 height 4
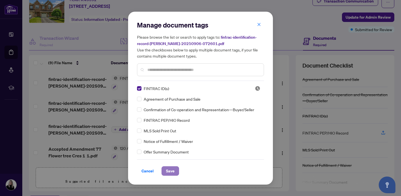
click at [167, 169] on span "Save" at bounding box center [170, 171] width 9 height 9
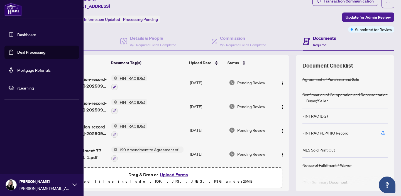
click at [17, 50] on link "Deal Processing" at bounding box center [31, 52] width 28 height 5
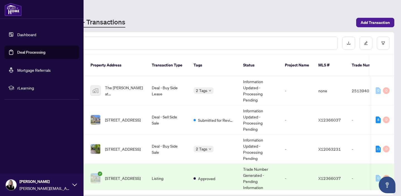
click at [17, 51] on link "Deal Processing" at bounding box center [31, 52] width 28 height 5
click at [22, 51] on link "Deal Processing" at bounding box center [31, 52] width 28 height 5
click at [29, 51] on link "Deal Processing" at bounding box center [31, 52] width 28 height 5
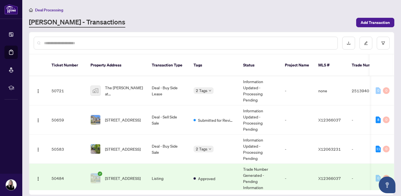
click at [102, 46] on div at bounding box center [186, 43] width 304 height 13
click at [96, 40] on input "text" at bounding box center [188, 43] width 289 height 6
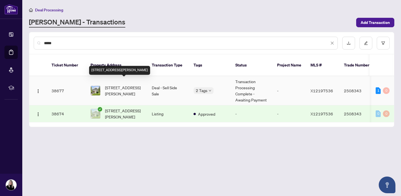
click at [116, 85] on span "110 Clegg St, Ottawa, Ontario K1S 0H9, Canada" at bounding box center [124, 91] width 38 height 12
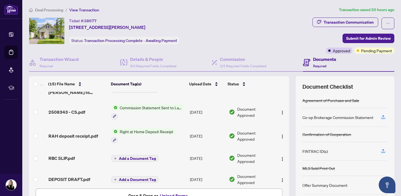
scroll to position [158, 0]
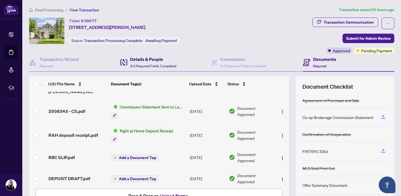
click at [153, 58] on h4 "Details & People" at bounding box center [153, 59] width 46 height 7
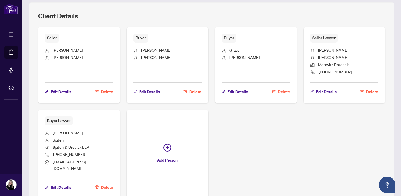
scroll to position [356, 0]
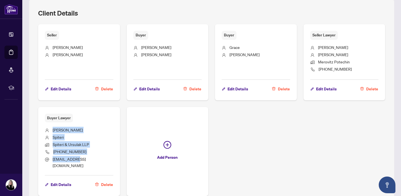
drag, startPoint x: 82, startPoint y: 159, endPoint x: 49, endPoint y: 131, distance: 43.8
click at [49, 131] on ul "Chris Spiteri Spiteri Spiteri & Ursulak LLP 613-563-1010 css@sulaw.ca" at bounding box center [79, 146] width 68 height 49
copy ul "Chris Spiteri Spiteri Spiteri & Ursulak LLP 613-563-1010 css@sulaw.ca"
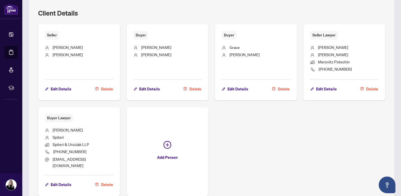
click at [248, 149] on div "Seller Susan McDougall Edit Details Delete Buyer Samual Campbell Edit Details D…" at bounding box center [211, 110] width 347 height 172
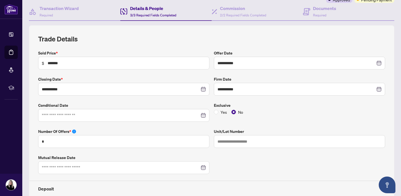
scroll to position [0, 0]
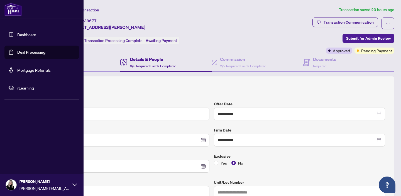
click at [17, 53] on link "Deal Processing" at bounding box center [31, 52] width 28 height 5
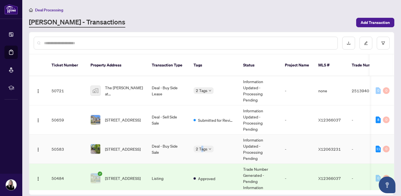
click at [202, 141] on body "Dashboard Deal Processing Mortgage Referrals rLearning Carolyn Bradley carolyn@…" at bounding box center [200, 98] width 401 height 196
click at [144, 140] on td "31 MORNING FLIGHT Crt, Calabogie, Ontario K0J 1H0, Canada" at bounding box center [116, 149] width 61 height 29
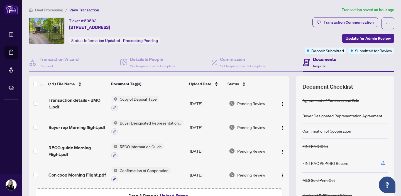
scroll to position [167, 0]
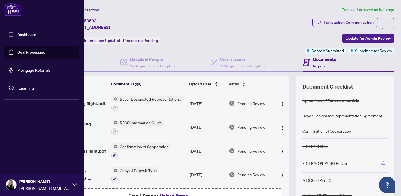
click at [23, 52] on link "Deal Processing" at bounding box center [31, 52] width 28 height 5
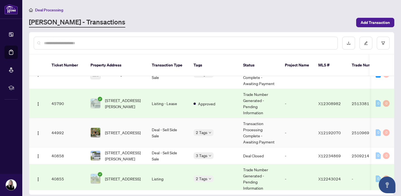
scroll to position [360, 0]
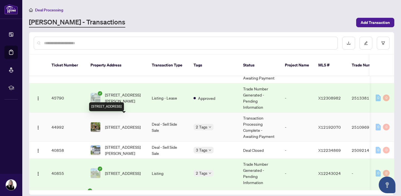
click at [131, 124] on span "19 Tuscan Private, Ottawa, Ontario K1R 1C6, Canada" at bounding box center [123, 127] width 36 height 6
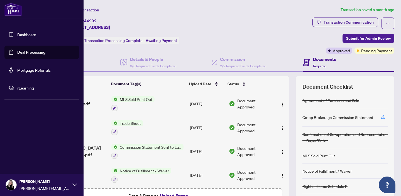
click at [26, 54] on link "Deal Processing" at bounding box center [31, 52] width 28 height 5
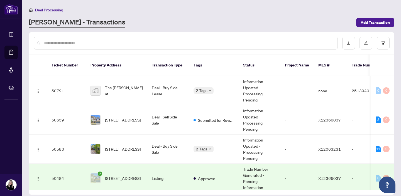
click at [98, 41] on input "text" at bounding box center [188, 43] width 289 height 6
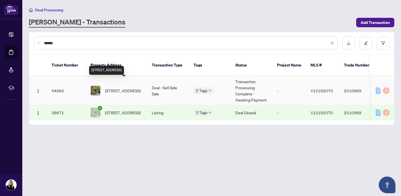
click at [116, 88] on span "19 Tuscan Private, Ottawa, Ontario K1R 1C6, Canada" at bounding box center [123, 91] width 36 height 6
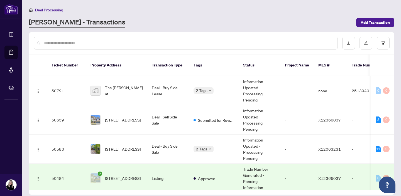
click at [89, 43] on input "text" at bounding box center [188, 43] width 289 height 6
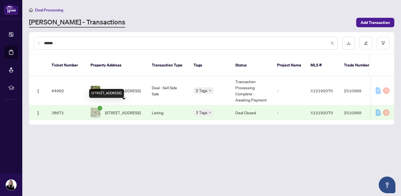
click at [118, 110] on span "19 Tuscan Private, Ottawa, Ontario K1R 1C6, Canada" at bounding box center [123, 113] width 36 height 6
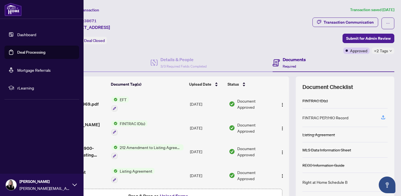
click at [27, 52] on link "Deal Processing" at bounding box center [31, 52] width 28 height 5
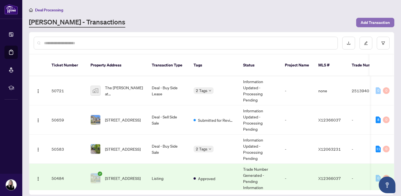
click at [376, 22] on span "Add Transaction" at bounding box center [374, 22] width 29 height 9
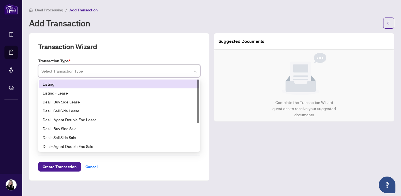
click at [92, 72] on input "search" at bounding box center [116, 72] width 150 height 12
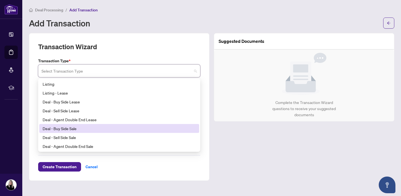
click at [66, 128] on div "Deal - Buy Side Sale" at bounding box center [119, 128] width 153 height 6
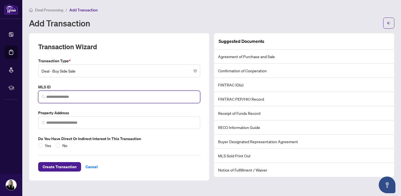
click at [54, 95] on input "search" at bounding box center [121, 97] width 150 height 6
click at [77, 96] on input "search" at bounding box center [121, 97] width 150 height 6
paste input "*********"
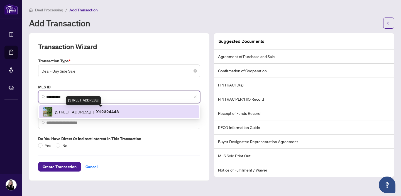
click at [71, 112] on span "109 Flanders St, Barrhaven, Ontario K2J 3P2, Canada" at bounding box center [73, 112] width 36 height 6
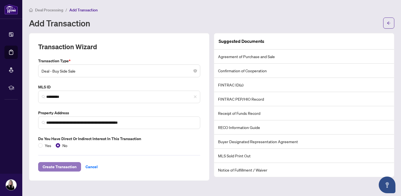
click at [60, 166] on span "Create Transaction" at bounding box center [60, 166] width 34 height 9
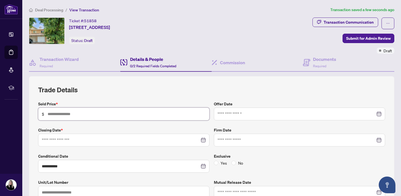
click at [119, 111] on input "text" at bounding box center [127, 114] width 158 height 6
click at [63, 139] on input at bounding box center [121, 140] width 158 height 6
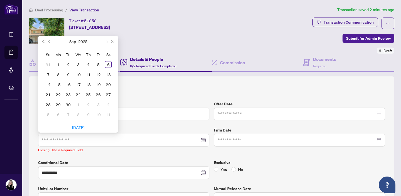
click at [62, 121] on div "Su Mo Tu We Th Fr Sa 31 1 2 3 4 5 6 7 8 9 10 11 12 13 14 15 16 17 18 19 20 21 2…" at bounding box center [78, 84] width 80 height 75
click at [69, 105] on div "30" at bounding box center [68, 104] width 7 height 7
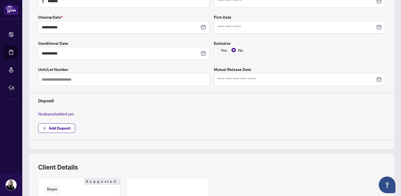
scroll to position [118, 0]
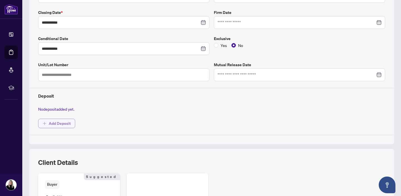
click at [67, 122] on span "Add Deposit" at bounding box center [60, 123] width 22 height 9
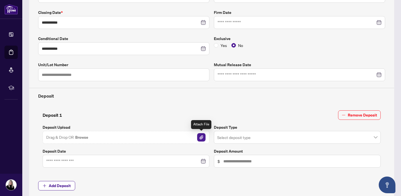
click at [201, 137] on img "button" at bounding box center [201, 137] width 8 height 8
click at [202, 137] on img "button" at bounding box center [201, 137] width 8 height 8
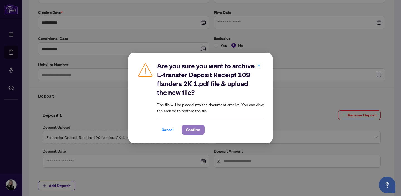
click at [196, 130] on span "Confirm" at bounding box center [193, 129] width 14 height 9
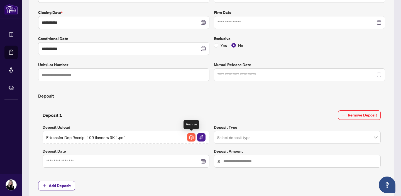
click at [194, 136] on img "button" at bounding box center [191, 137] width 8 height 8
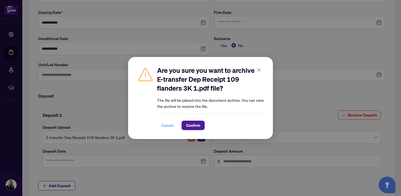
click at [168, 126] on span "Cancel" at bounding box center [167, 125] width 12 height 9
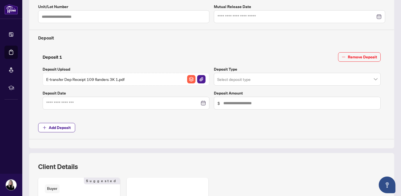
scroll to position [177, 0]
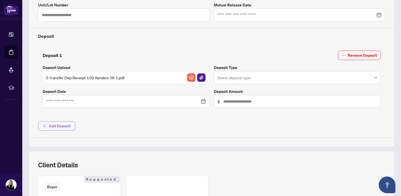
click at [71, 126] on button "Add Deposit" at bounding box center [56, 125] width 37 height 9
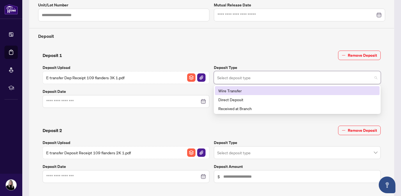
click at [241, 76] on input "search" at bounding box center [294, 78] width 155 height 12
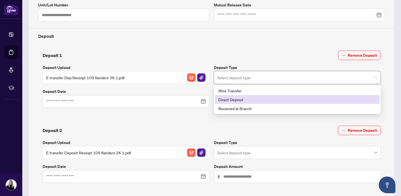
click at [243, 99] on div "Direct Deposit" at bounding box center [297, 100] width 158 height 6
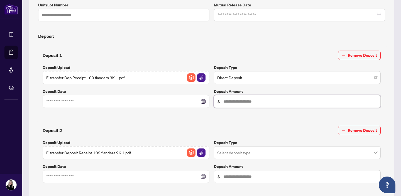
click at [227, 99] on input "text" at bounding box center [300, 101] width 154 height 6
click at [238, 152] on input "search" at bounding box center [294, 153] width 155 height 12
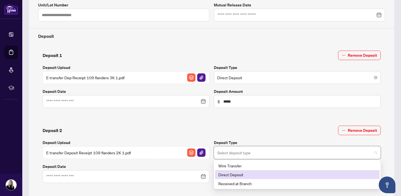
click at [237, 175] on div "Direct Deposit" at bounding box center [297, 175] width 158 height 6
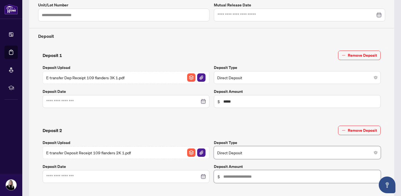
click at [230, 175] on input "text" at bounding box center [300, 177] width 154 height 6
click at [57, 102] on input at bounding box center [122, 101] width 153 height 6
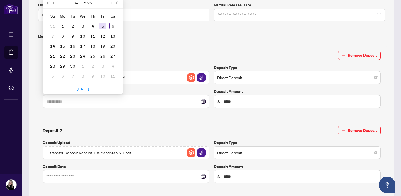
click at [102, 26] on div "5" at bounding box center [102, 26] width 7 height 7
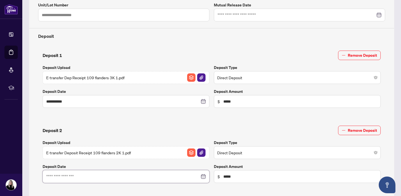
click at [76, 177] on input at bounding box center [122, 177] width 153 height 6
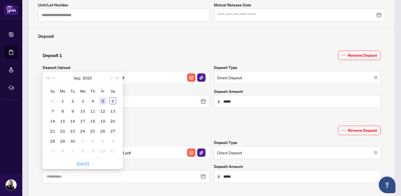
click at [102, 102] on div "5" at bounding box center [102, 101] width 7 height 7
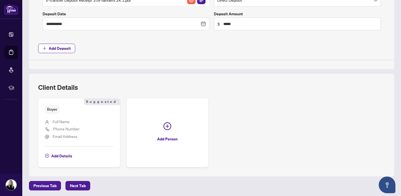
scroll to position [330, 0]
click at [63, 154] on span "Add Details" at bounding box center [61, 155] width 21 height 9
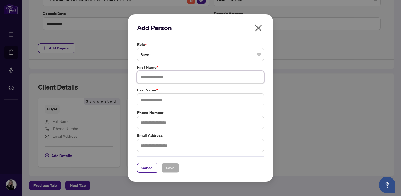
click at [150, 76] on input "text" at bounding box center [200, 77] width 127 height 13
click at [144, 101] on input "text" at bounding box center [200, 99] width 127 height 13
click at [167, 169] on span "Save" at bounding box center [170, 168] width 9 height 9
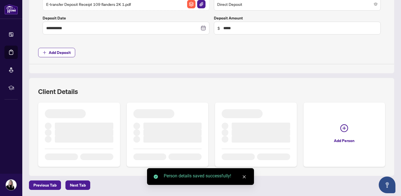
scroll to position [323, 0]
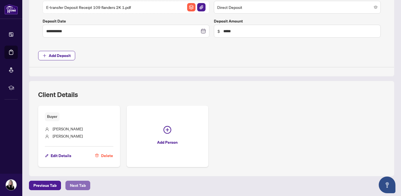
click at [75, 185] on span "Next Tab" at bounding box center [78, 185] width 16 height 9
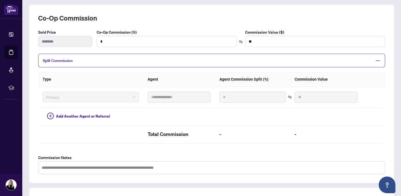
scroll to position [171, 0]
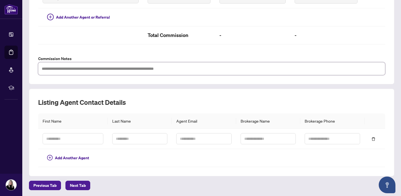
click at [111, 66] on textarea at bounding box center [211, 68] width 347 height 13
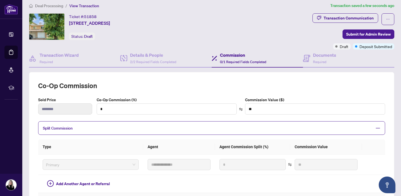
scroll to position [0, 0]
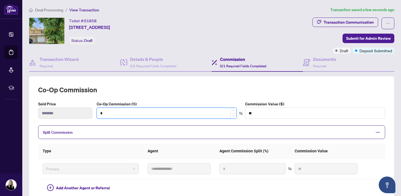
click at [105, 113] on input "*" at bounding box center [166, 113] width 139 height 11
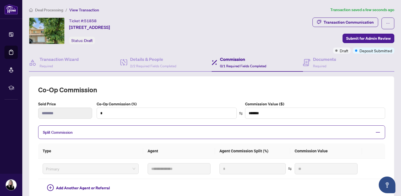
click at [113, 146] on th "Type" at bounding box center [90, 151] width 105 height 15
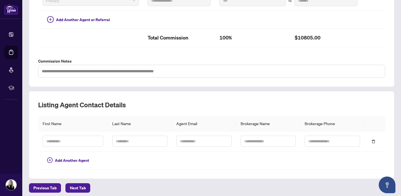
scroll to position [171, 0]
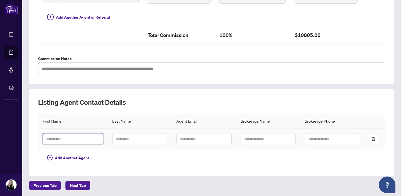
click at [78, 141] on input "text" at bounding box center [73, 138] width 61 height 11
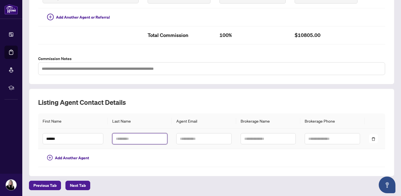
click at [123, 138] on input "text" at bounding box center [139, 138] width 55 height 11
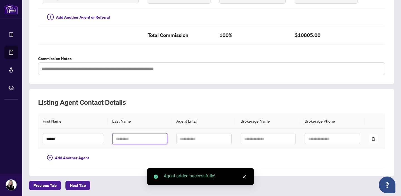
click at [123, 138] on input "text" at bounding box center [139, 138] width 55 height 11
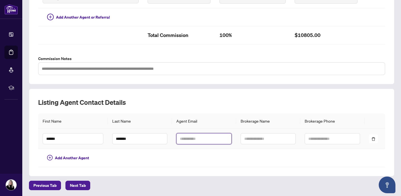
click at [182, 138] on input "text" at bounding box center [203, 138] width 55 height 11
click at [186, 139] on input "text" at bounding box center [203, 138] width 55 height 11
paste input "**********"
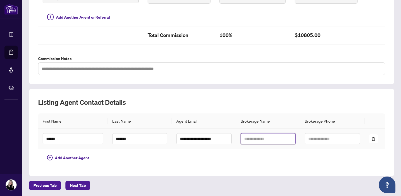
click at [256, 139] on input "text" at bounding box center [267, 138] width 55 height 11
click at [255, 137] on input "text" at bounding box center [267, 138] width 55 height 11
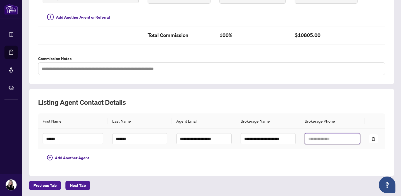
click at [315, 141] on input "text" at bounding box center [331, 138] width 55 height 11
click at [315, 138] on input "text" at bounding box center [331, 138] width 55 height 11
paste input "**********"
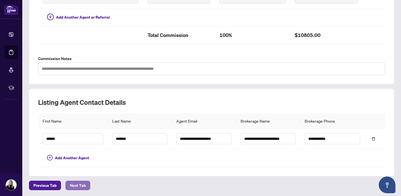
click at [78, 185] on span "Next Tab" at bounding box center [78, 185] width 16 height 9
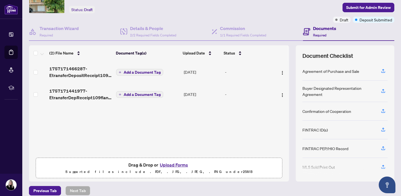
scroll to position [36, 0]
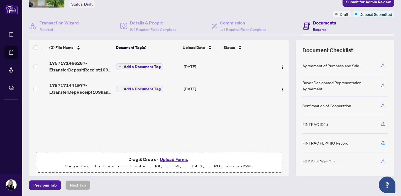
click at [175, 159] on button "Upload Forms" at bounding box center [173, 159] width 31 height 7
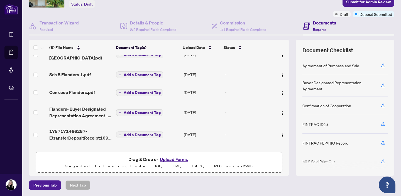
scroll to position [73, 0]
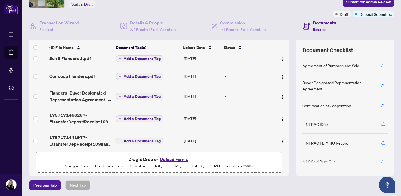
click at [141, 139] on span "Add a Document Tag" at bounding box center [142, 141] width 37 height 4
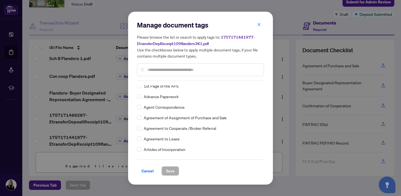
scroll to position [102, 0]
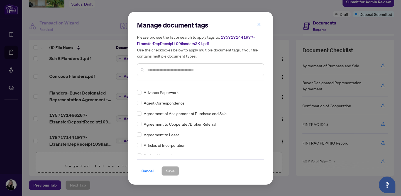
click at [153, 70] on input "text" at bounding box center [203, 70] width 112 height 6
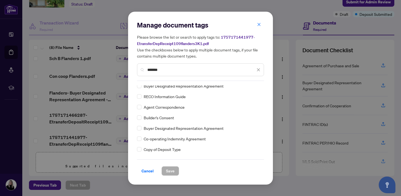
scroll to position [0, 0]
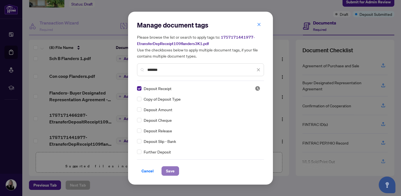
click at [172, 168] on span "Save" at bounding box center [170, 171] width 9 height 9
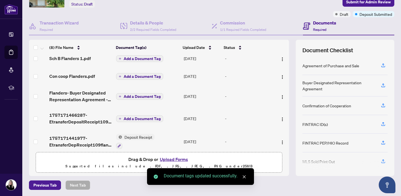
click at [144, 117] on span "Add a Document Tag" at bounding box center [142, 119] width 37 height 4
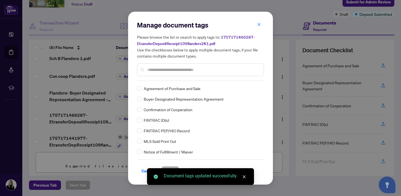
click at [154, 78] on div "Manage document tags Please browse the list or search to apply tags to: 1757171…" at bounding box center [200, 51] width 127 height 60
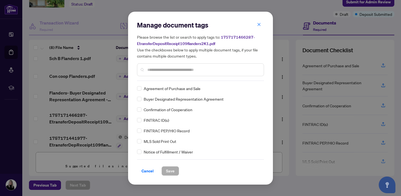
click at [154, 67] on input "text" at bounding box center [203, 70] width 112 height 6
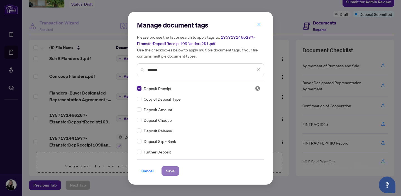
click at [171, 170] on span "Save" at bounding box center [170, 171] width 9 height 9
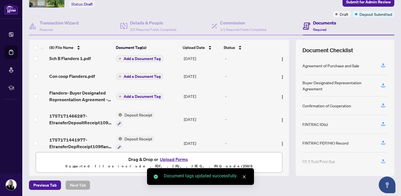
click at [137, 95] on span "Add a Document Tag" at bounding box center [142, 97] width 37 height 4
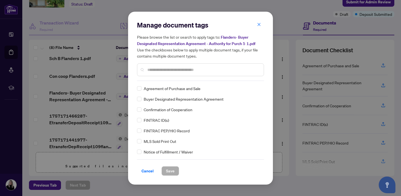
click at [154, 68] on input "text" at bounding box center [203, 70] width 112 height 6
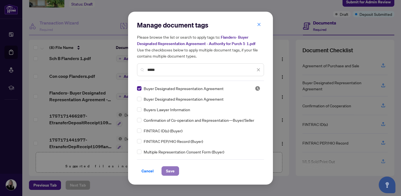
click at [172, 169] on span "Save" at bounding box center [170, 171] width 9 height 9
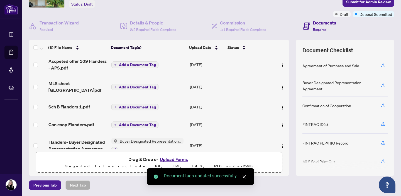
scroll to position [23, 0]
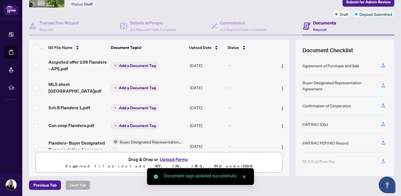
click at [145, 124] on span "Add a Document Tag" at bounding box center [137, 126] width 37 height 4
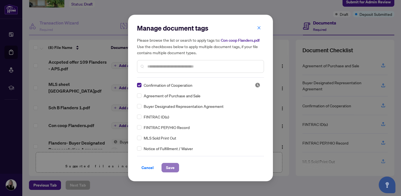
click at [169, 167] on span "Save" at bounding box center [170, 167] width 9 height 9
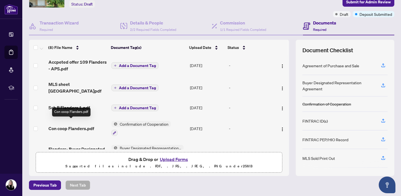
click at [85, 125] on span "Con coop Flanders.pdf" at bounding box center [71, 128] width 46 height 7
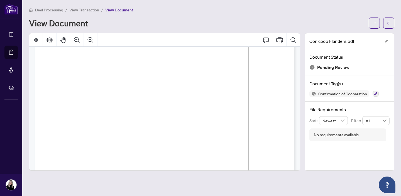
scroll to position [27, 0]
click at [388, 21] on icon "arrow-left" at bounding box center [388, 22] width 3 height 3
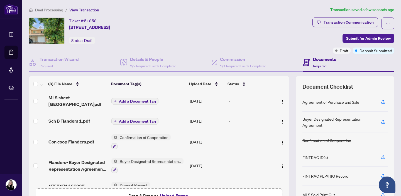
scroll to position [54, 0]
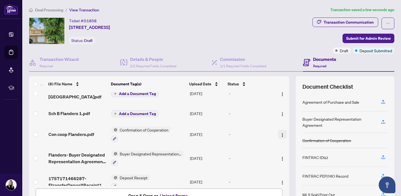
click at [281, 133] on img "button" at bounding box center [282, 135] width 4 height 4
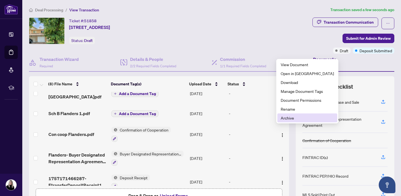
click at [285, 118] on span "Archive" at bounding box center [306, 118] width 53 height 6
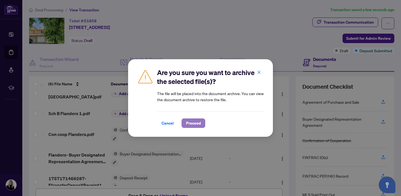
click at [196, 125] on span "Proceed" at bounding box center [193, 123] width 15 height 9
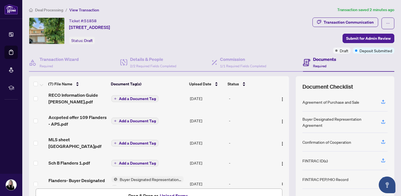
scroll to position [4, 0]
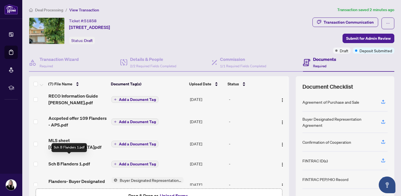
click at [66, 161] on span "Sch B Flanders 1.pdf" at bounding box center [68, 164] width 41 height 7
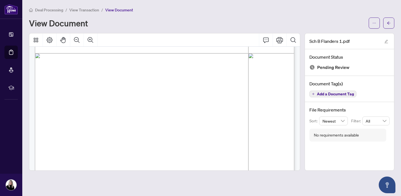
scroll to position [223, 0]
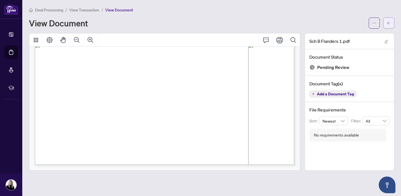
click at [386, 21] on icon "arrow-left" at bounding box center [388, 23] width 4 height 4
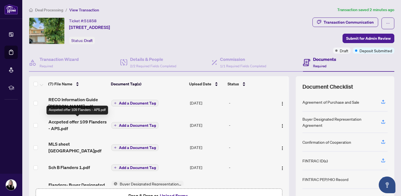
click at [78, 121] on span "Accpeted offer 109 Flanders - APS.pdf" at bounding box center [77, 125] width 58 height 13
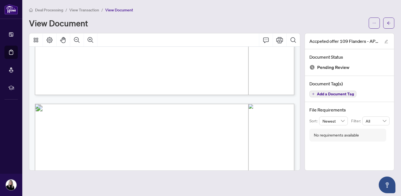
scroll to position [295, 0]
click at [386, 24] on button "button" at bounding box center [388, 23] width 11 height 11
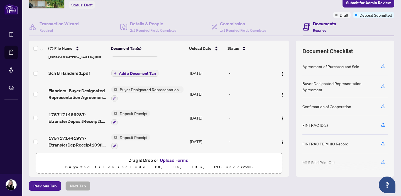
scroll to position [36, 0]
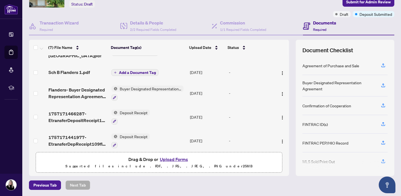
click at [171, 159] on button "Upload Forms" at bounding box center [173, 159] width 31 height 7
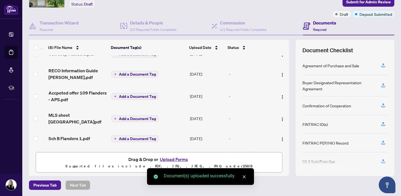
scroll to position [0, 0]
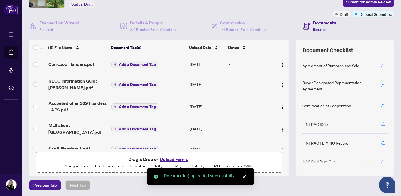
click at [140, 63] on span "Add a Document Tag" at bounding box center [137, 65] width 37 height 4
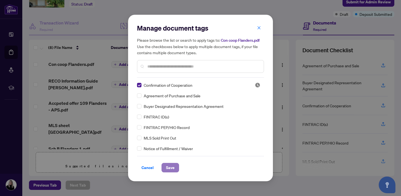
click at [171, 168] on span "Save" at bounding box center [170, 167] width 9 height 9
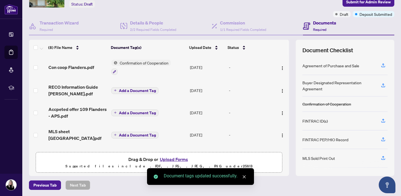
click at [137, 89] on span "Add a Document Tag" at bounding box center [137, 91] width 37 height 4
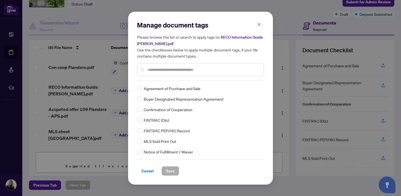
click at [155, 65] on div at bounding box center [200, 69] width 127 height 13
click at [155, 70] on input "text" at bounding box center [203, 70] width 112 height 6
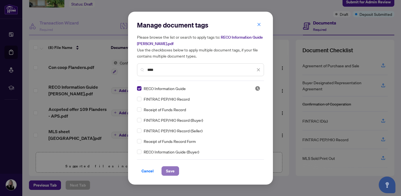
click at [167, 170] on span "Save" at bounding box center [170, 171] width 9 height 9
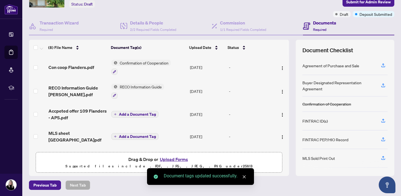
click at [134, 115] on span "Add a Document Tag" at bounding box center [137, 114] width 37 height 4
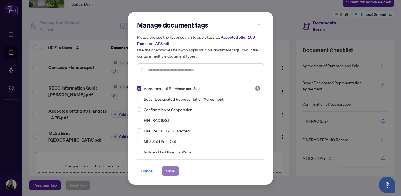
click at [168, 171] on span "Save" at bounding box center [170, 171] width 9 height 9
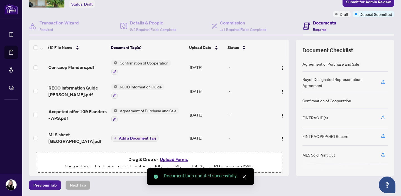
click at [135, 136] on span "Add a Document Tag" at bounding box center [137, 138] width 37 height 4
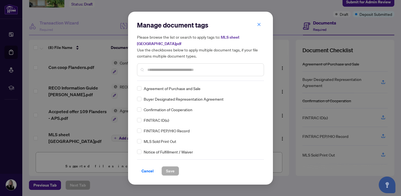
click at [153, 67] on input "text" at bounding box center [203, 70] width 112 height 6
click at [150, 167] on span "Cancel" at bounding box center [147, 171] width 12 height 9
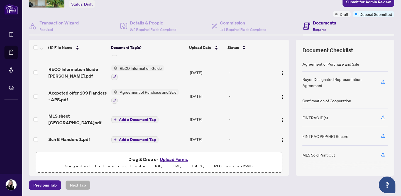
scroll to position [31, 0]
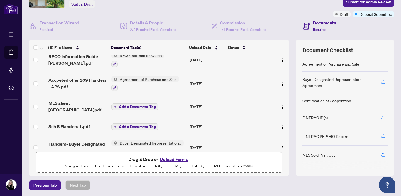
click at [137, 125] on span "Add a Document Tag" at bounding box center [137, 127] width 37 height 4
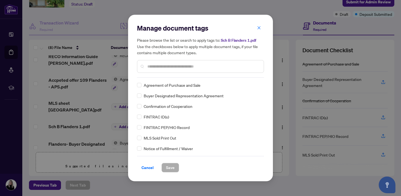
click at [160, 69] on input "text" at bounding box center [203, 66] width 112 height 6
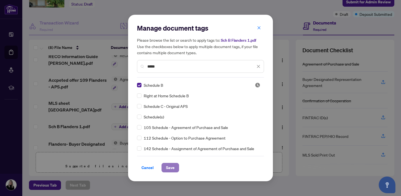
click at [169, 167] on span "Save" at bounding box center [170, 167] width 9 height 9
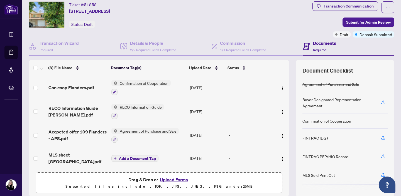
scroll to position [0, 0]
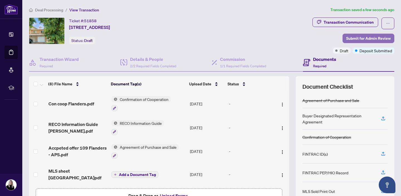
click at [357, 37] on span "Submit for Admin Review" at bounding box center [368, 38] width 45 height 9
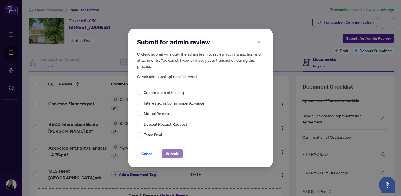
click at [173, 153] on span "Submit" at bounding box center [172, 153] width 13 height 9
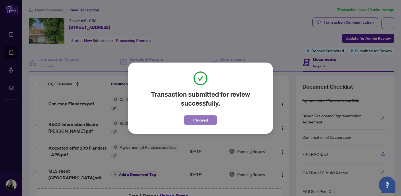
click at [208, 118] on button "Proceed" at bounding box center [200, 119] width 33 height 9
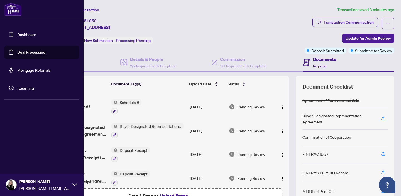
click at [17, 53] on link "Deal Processing" at bounding box center [31, 52] width 28 height 5
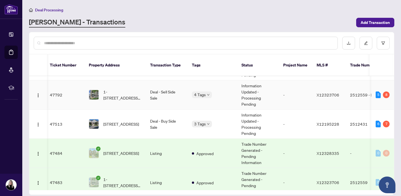
scroll to position [214, 2]
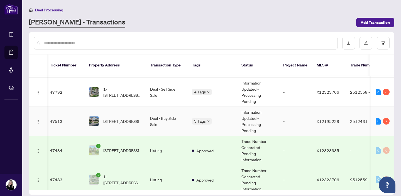
click at [166, 114] on td "Deal - Buy Side Sale" at bounding box center [166, 121] width 42 height 29
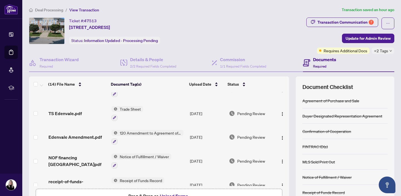
scroll to position [15, 0]
click at [65, 113] on span "TS Edenvale.pdf" at bounding box center [64, 112] width 33 height 7
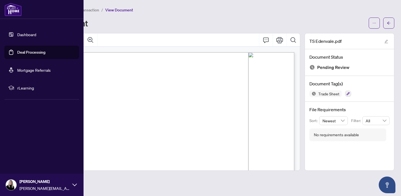
click at [23, 53] on link "Deal Processing" at bounding box center [31, 52] width 28 height 5
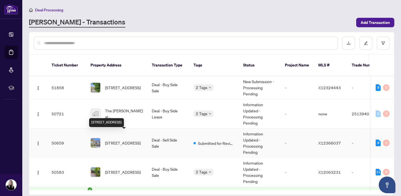
click at [119, 140] on span "12 Ealing St, Ottawa, Ontario K2W 1E4, Canada" at bounding box center [123, 143] width 36 height 6
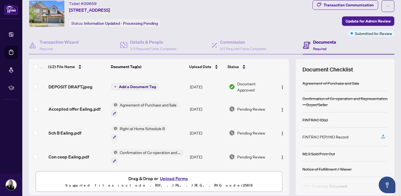
scroll to position [25, 0]
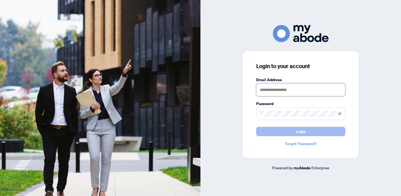
type input "**********"
click at [299, 131] on span "Login" at bounding box center [300, 131] width 10 height 9
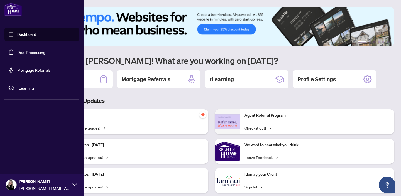
click at [28, 53] on link "Deal Processing" at bounding box center [31, 52] width 28 height 5
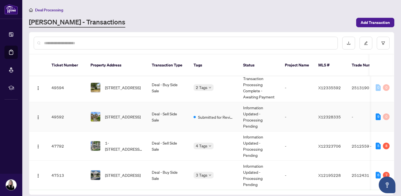
scroll to position [160, 0]
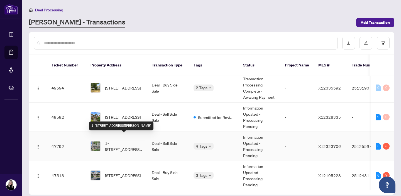
click at [117, 140] on span "1-575 Old St Patrick St, Ottawa, Ontario K1N 9H5, Canada" at bounding box center [124, 146] width 38 height 12
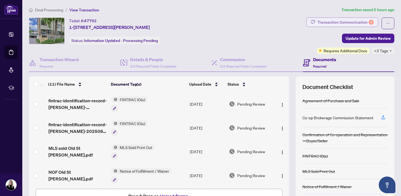
click at [334, 20] on div "Transaction Communication 8" at bounding box center [345, 22] width 56 height 9
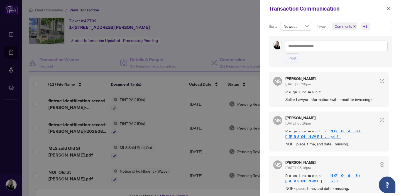
scroll to position [393, 0]
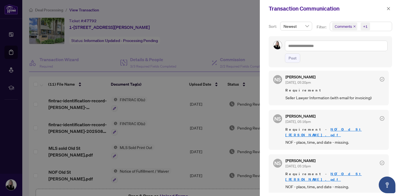
click at [324, 127] on link "NOF Old St [PERSON_NAME].pdf" at bounding box center [323, 132] width 76 height 10
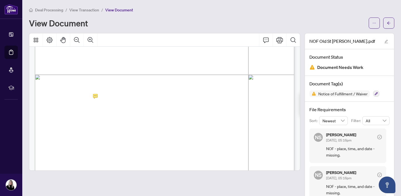
scroll to position [181, 0]
click at [279, 42] on icon "Print" at bounding box center [279, 40] width 7 height 7
